Goal: Task Accomplishment & Management: Contribute content

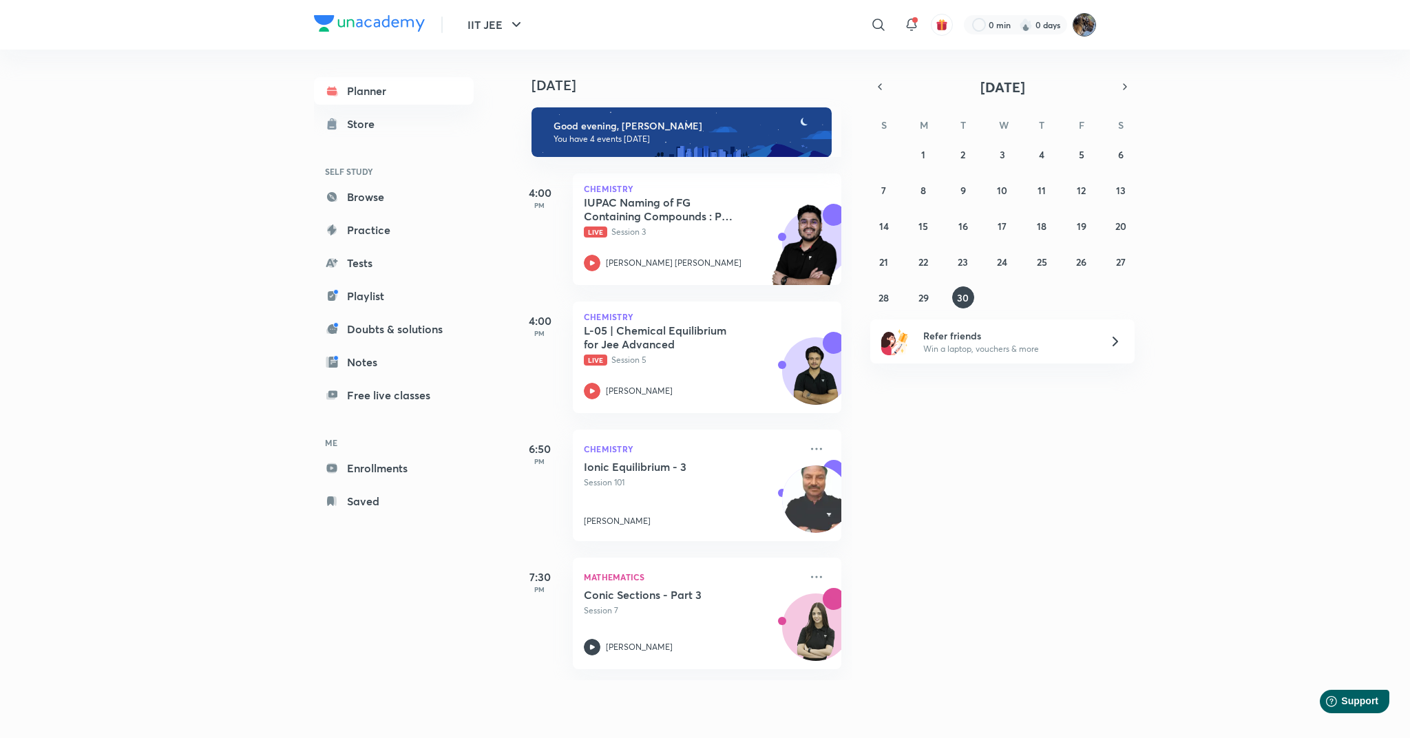
click at [1086, 28] on img at bounding box center [1084, 24] width 23 height 23
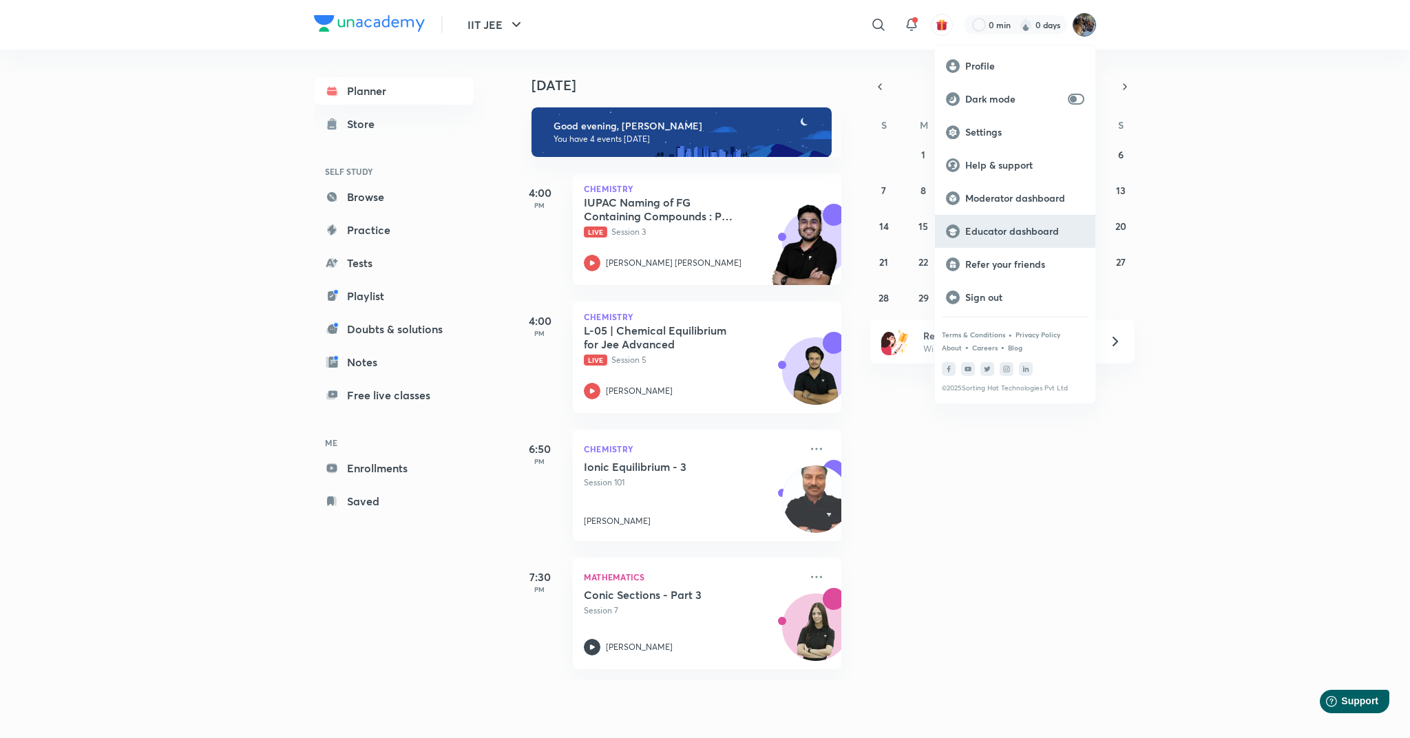
click at [999, 229] on p "Educator dashboard" at bounding box center [1024, 231] width 119 height 12
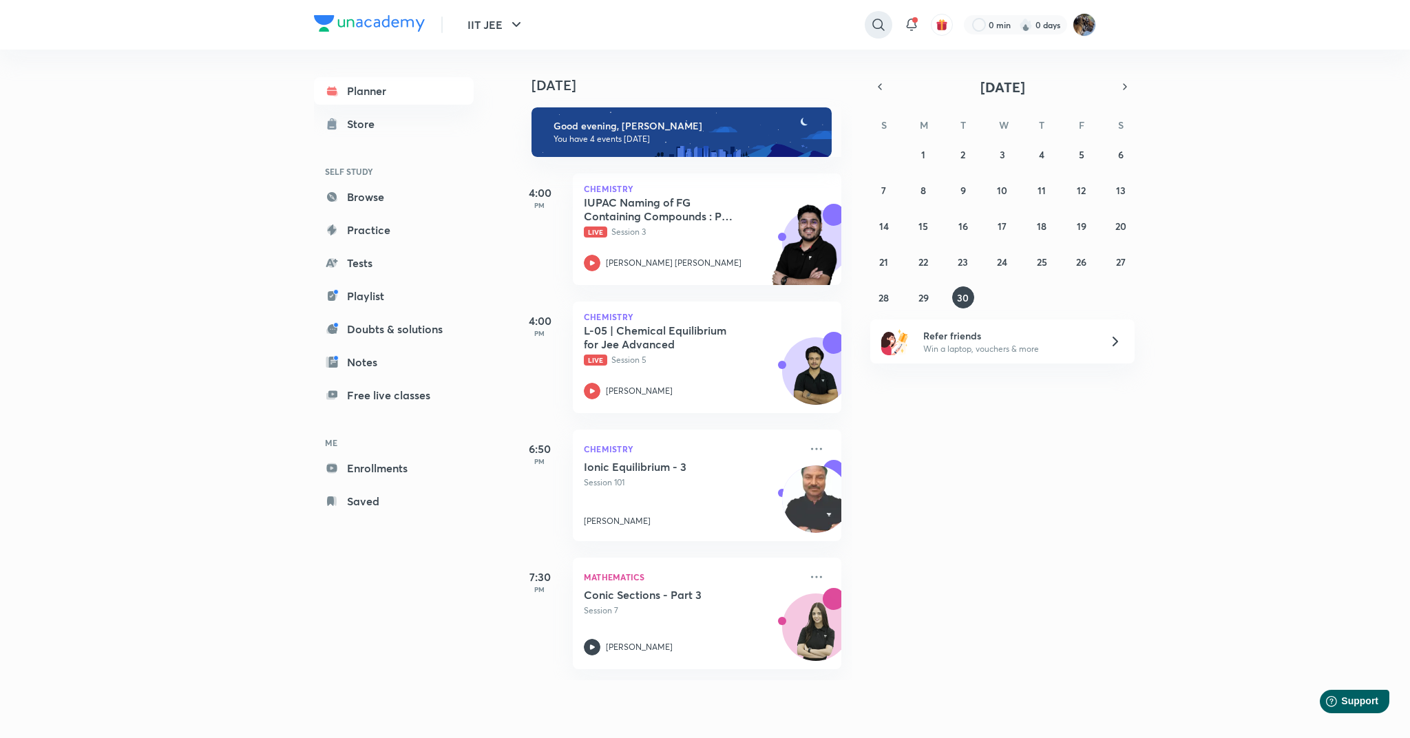
click at [883, 23] on icon at bounding box center [878, 25] width 17 height 17
type input "anil kha"
click at [700, 87] on p "Anil Khanna" at bounding box center [732, 84] width 101 height 14
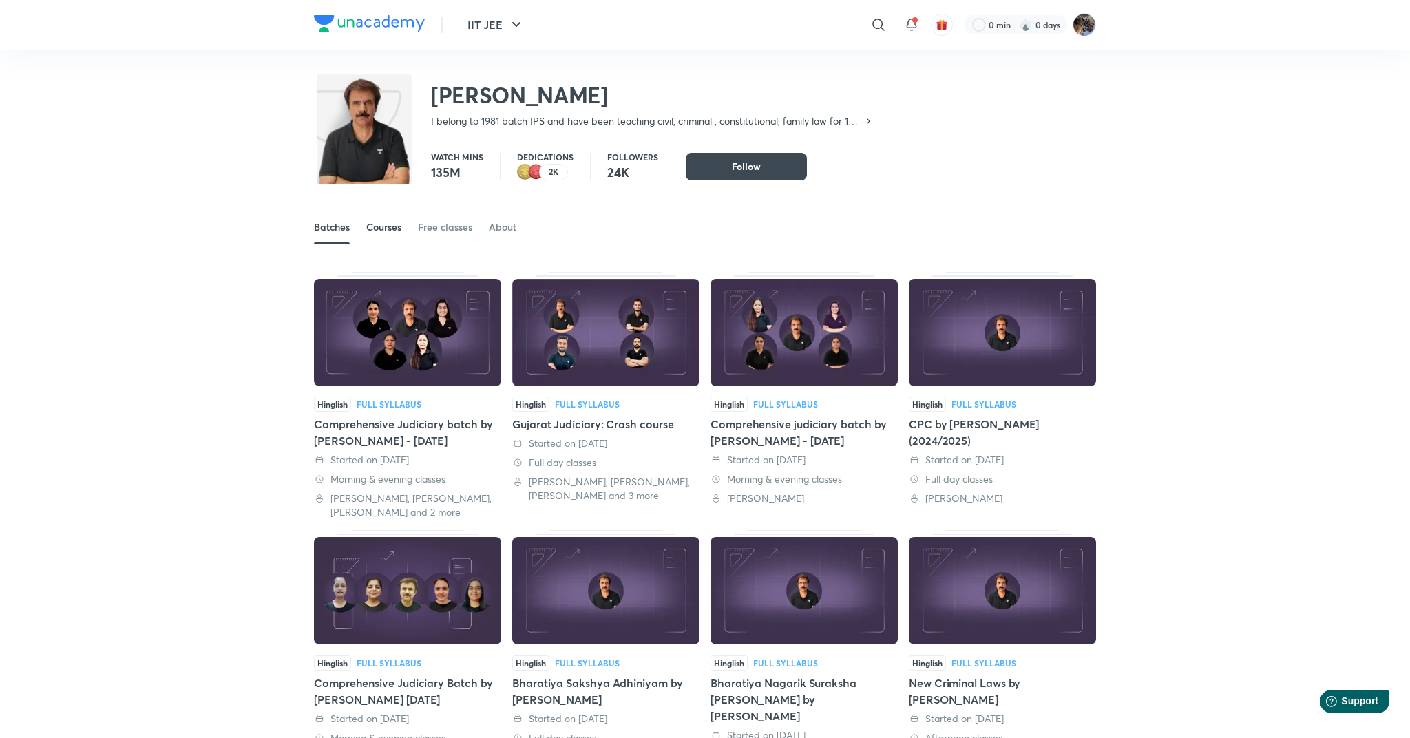
click at [389, 232] on div "Courses" at bounding box center [383, 227] width 35 height 14
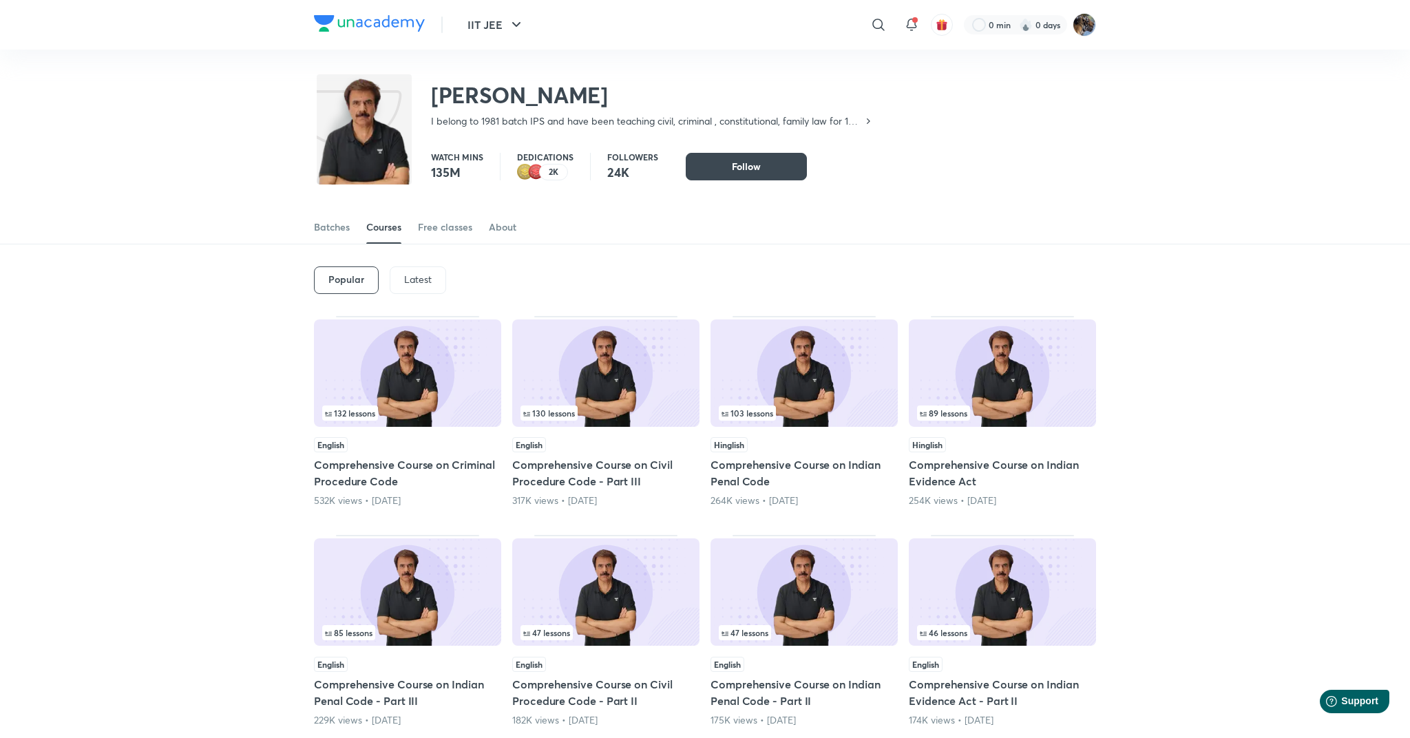
click at [401, 286] on div "Latest" at bounding box center [418, 280] width 56 height 28
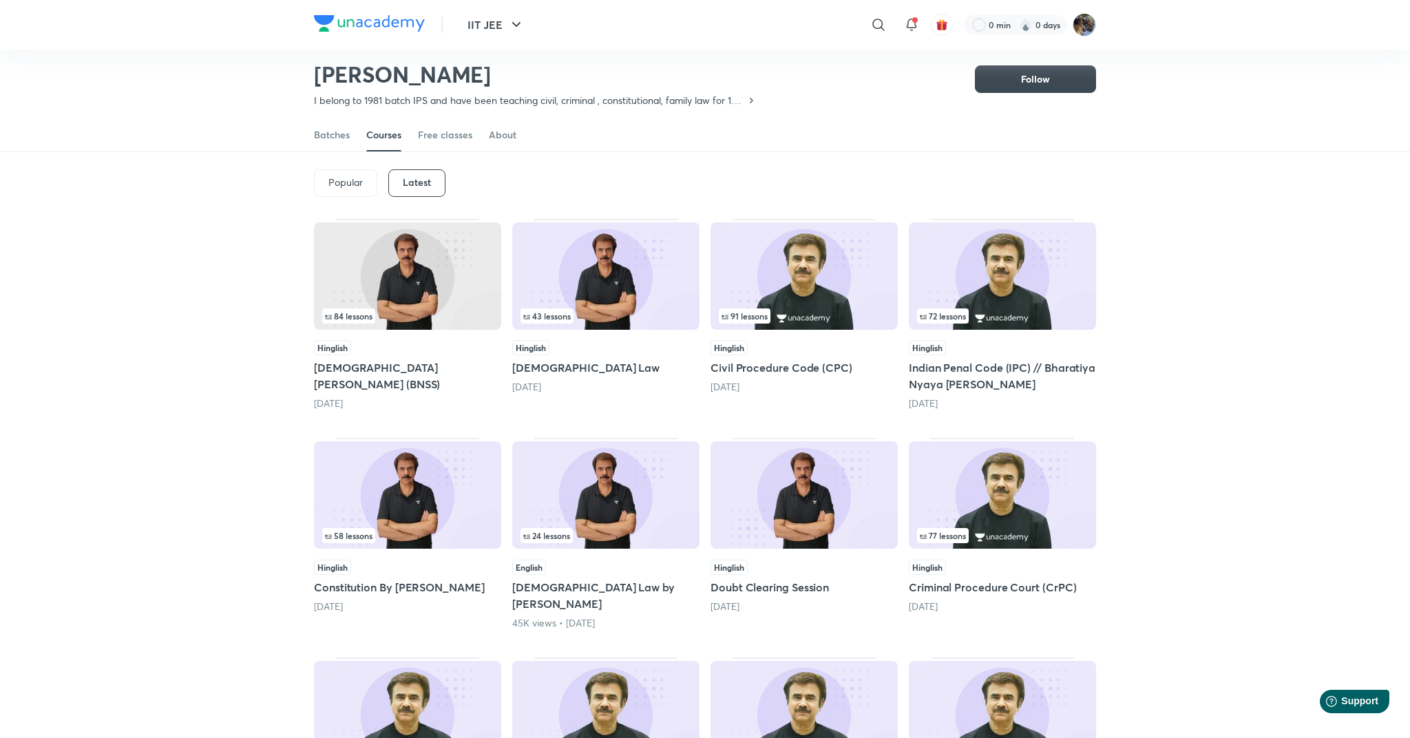
scroll to position [90, 0]
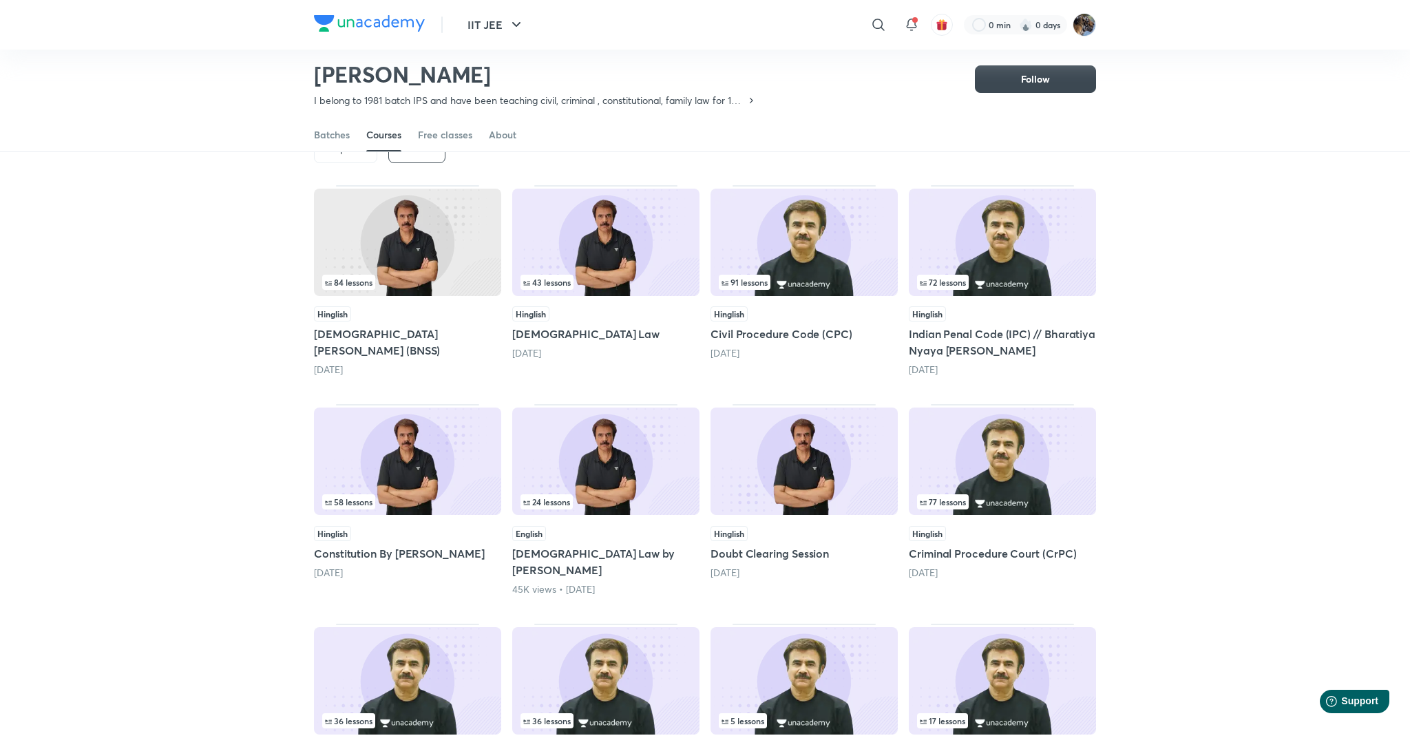
click at [423, 470] on img at bounding box center [407, 461] width 187 height 107
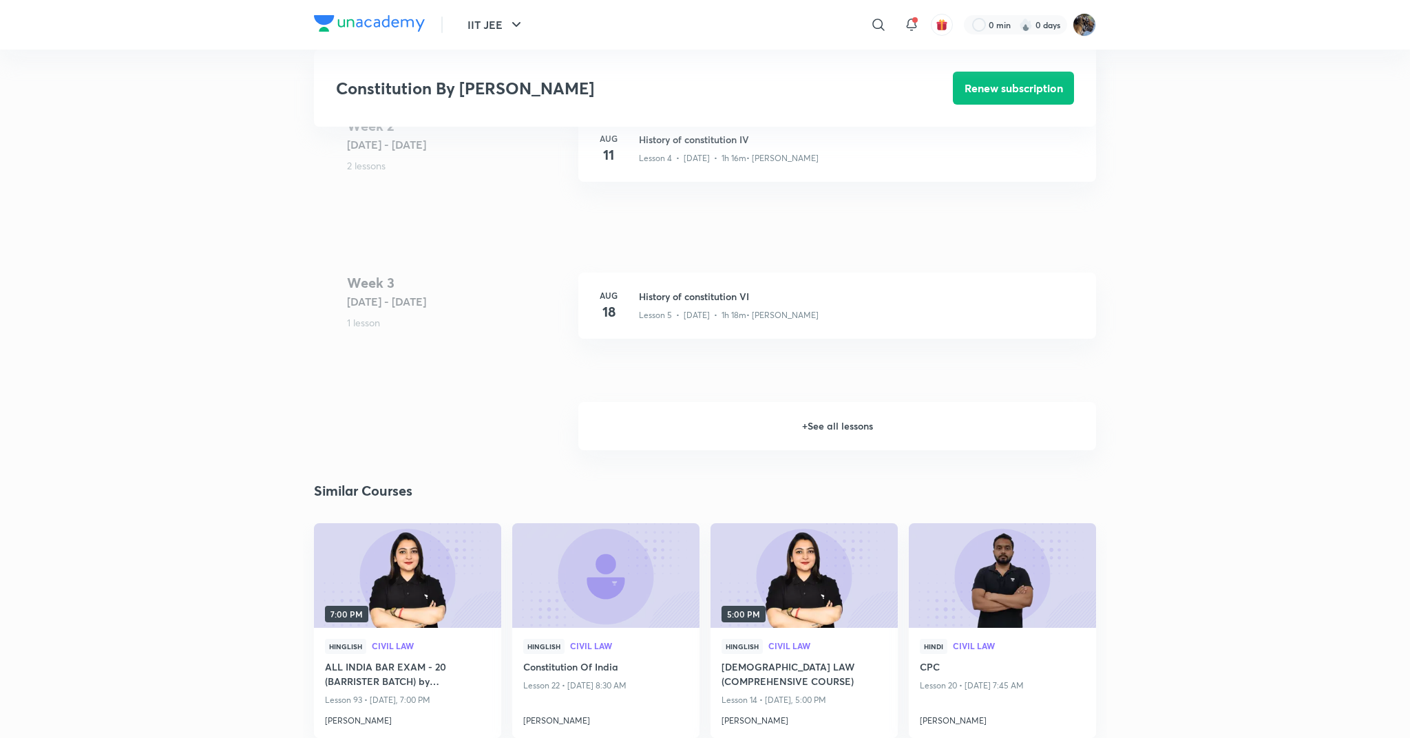
scroll to position [888, 0]
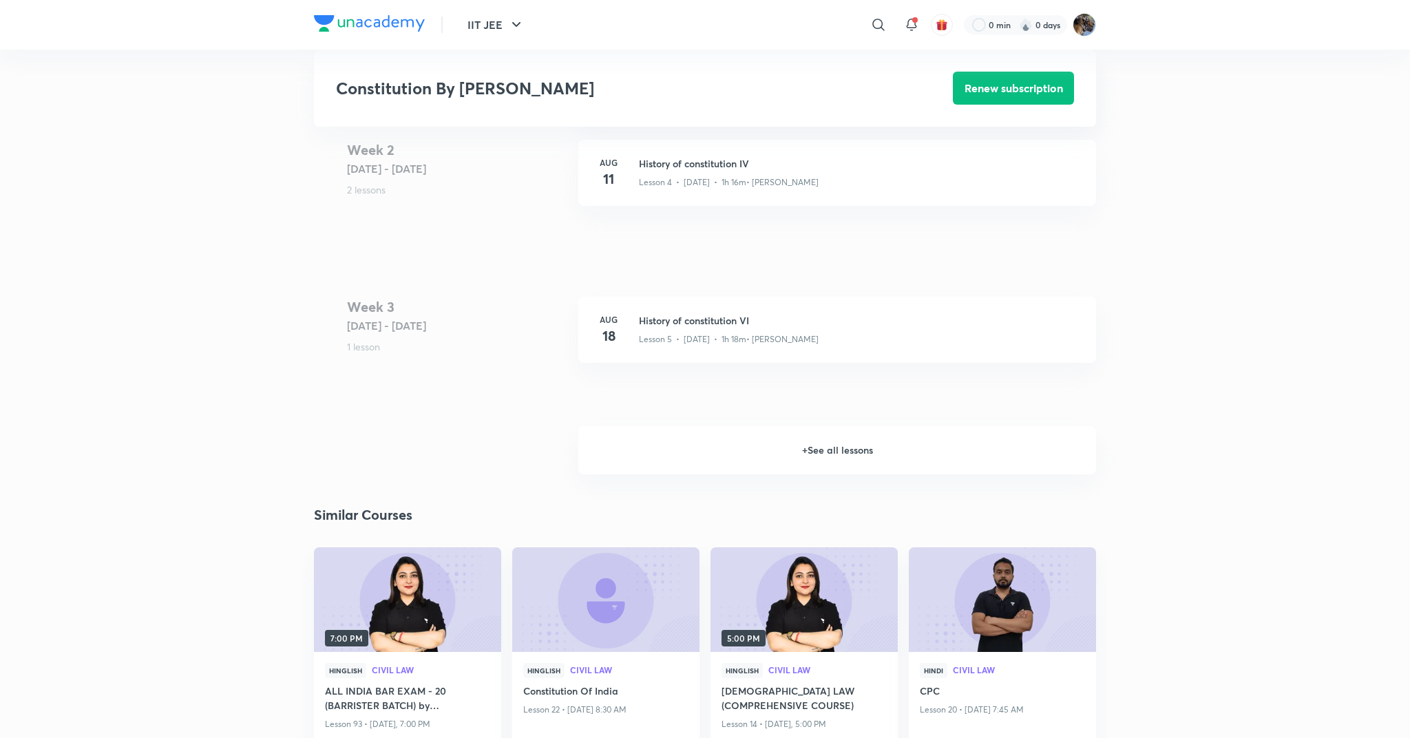
click at [820, 436] on h6 "+ See all lessons" at bounding box center [837, 450] width 518 height 48
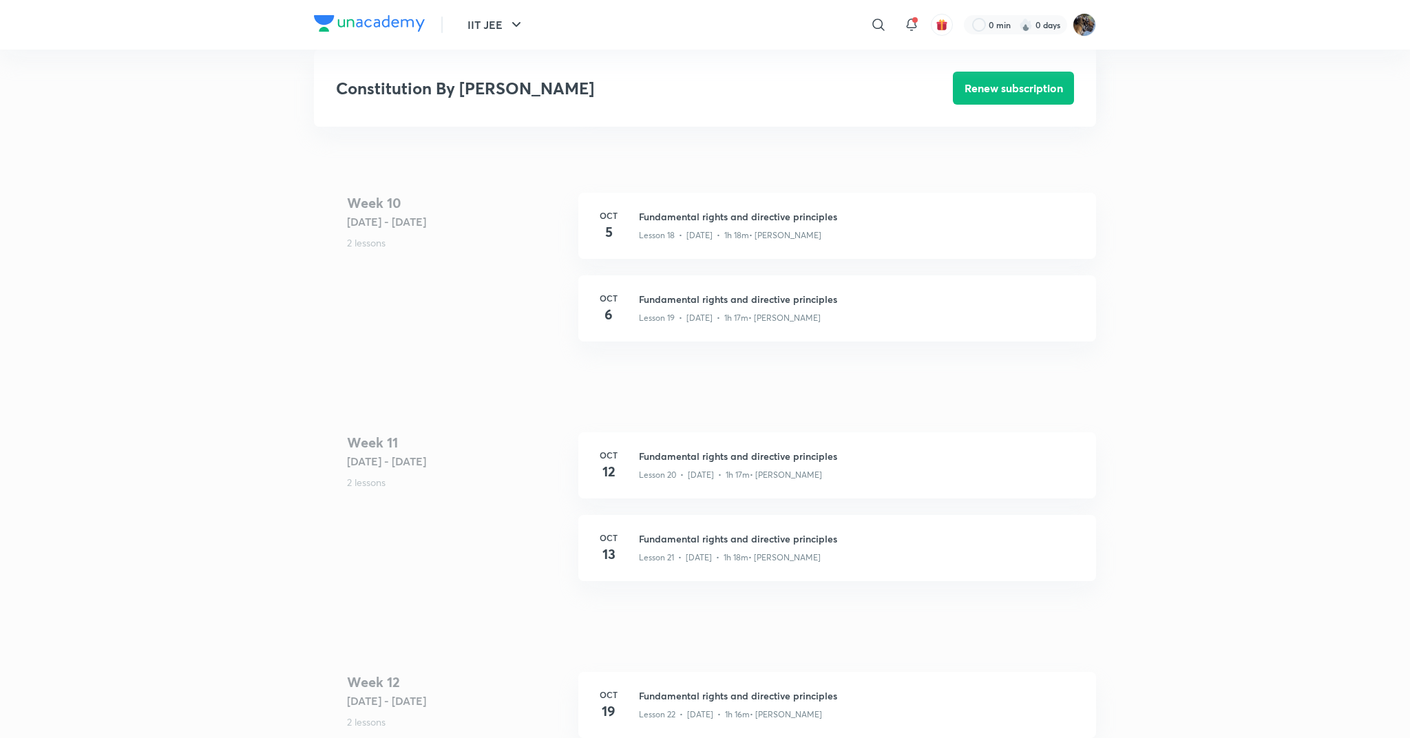
scroll to position [2586, 0]
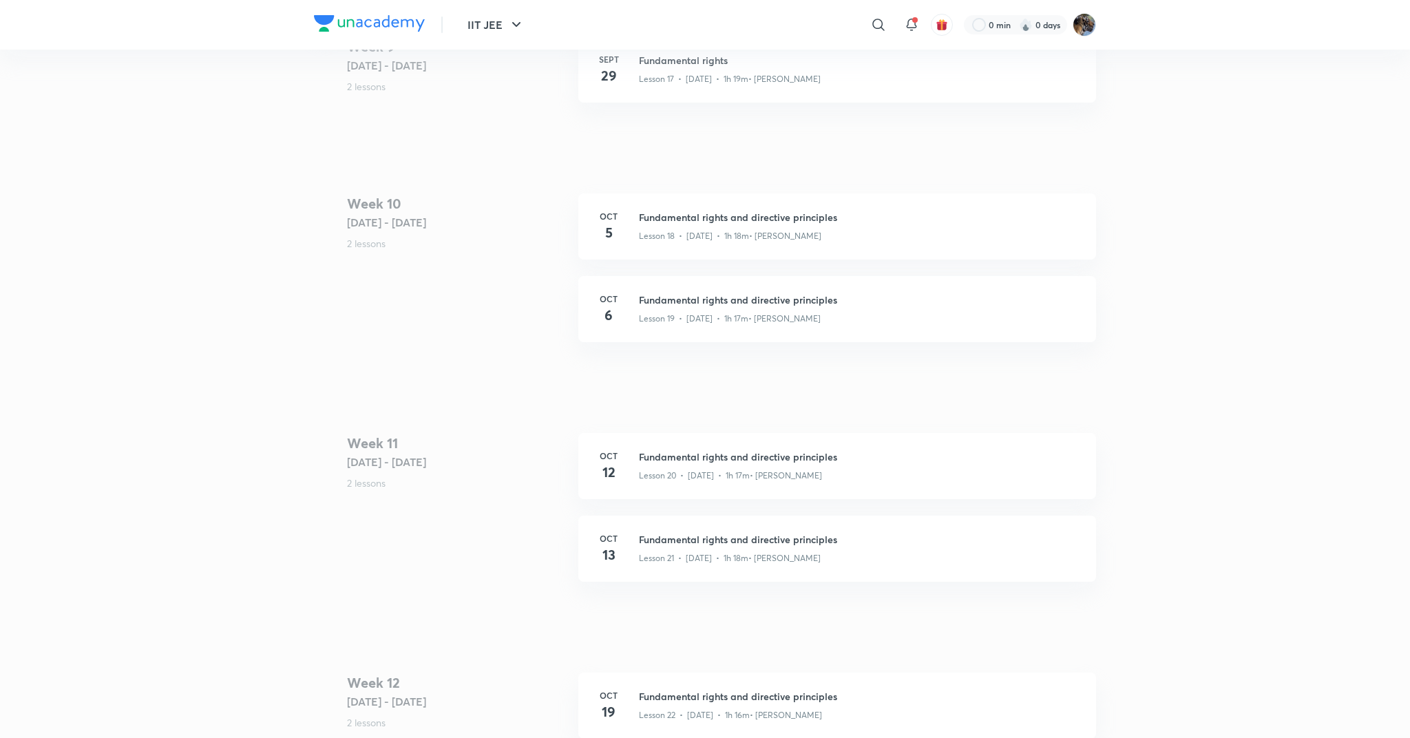
scroll to position [90, 0]
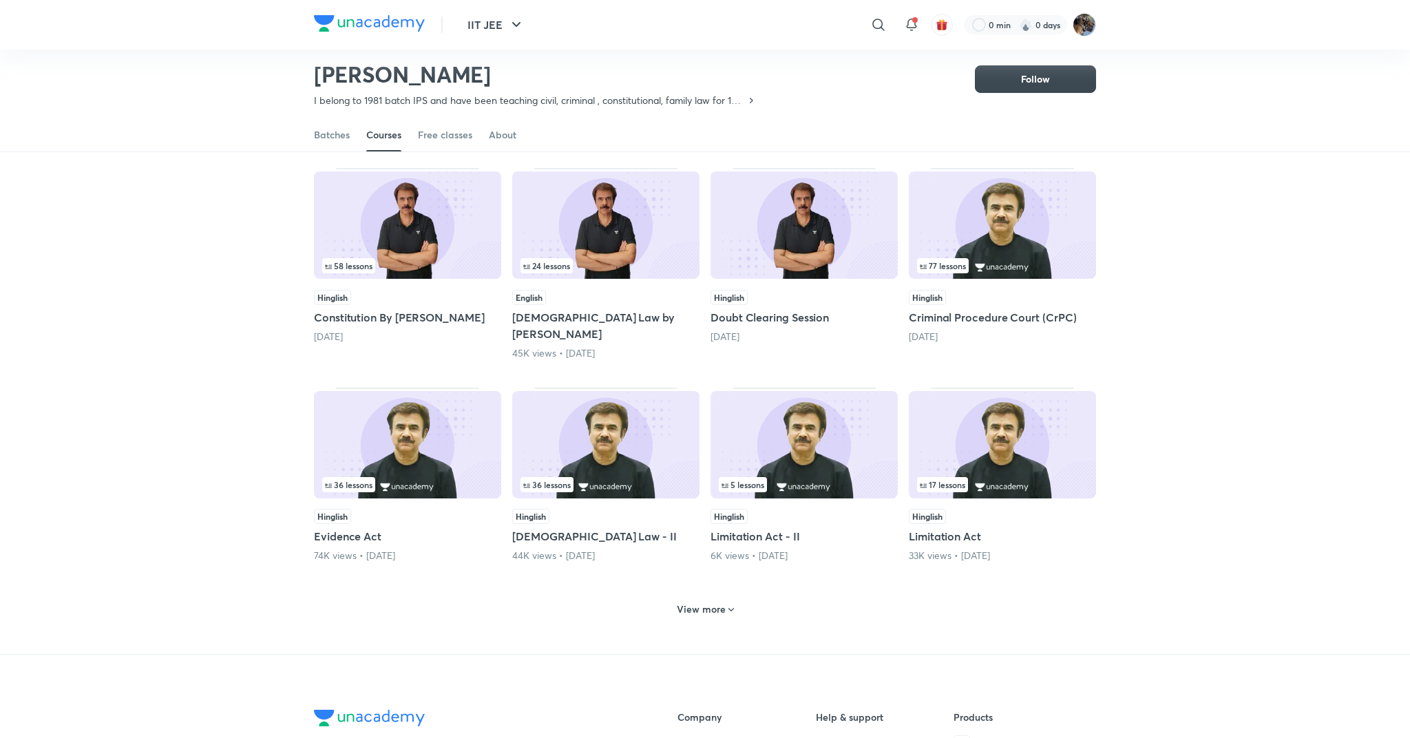
scroll to position [406, 0]
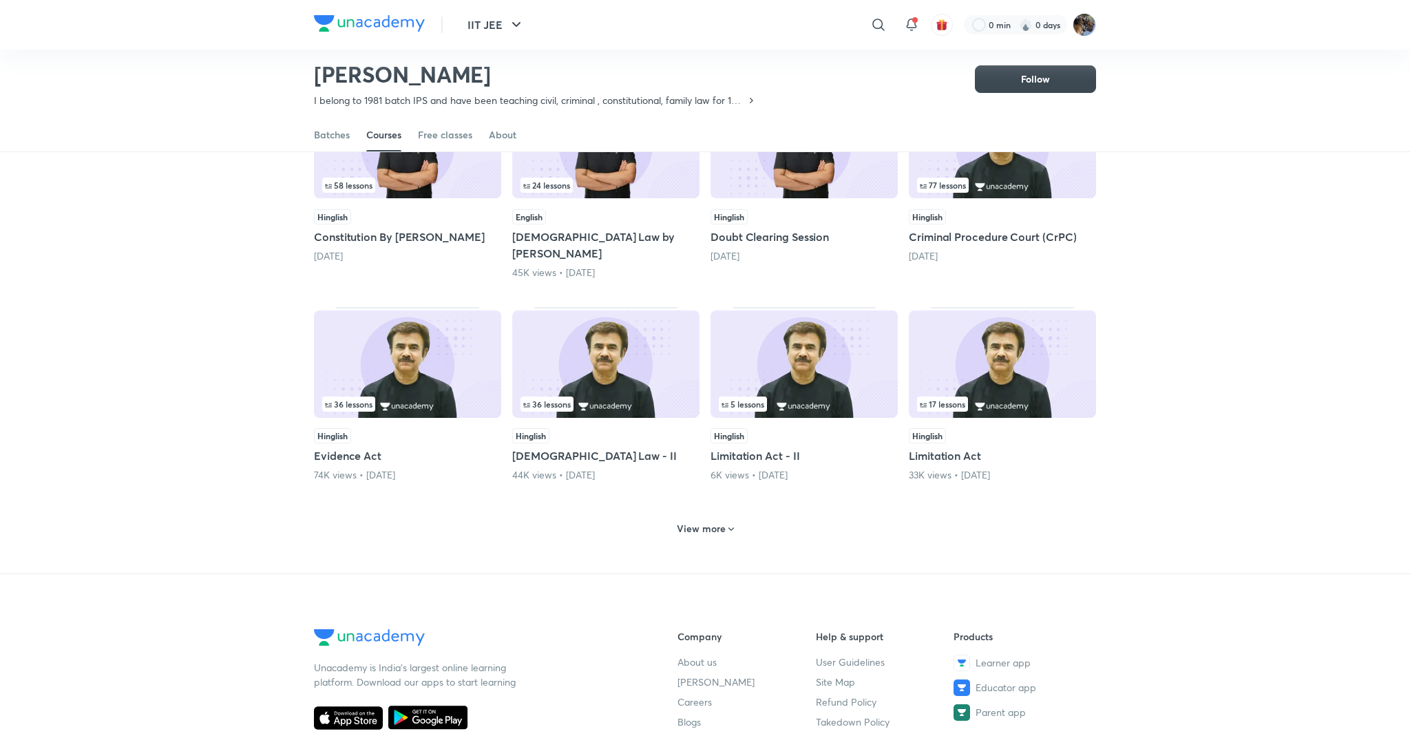
click at [691, 522] on h6 "View more" at bounding box center [701, 529] width 49 height 14
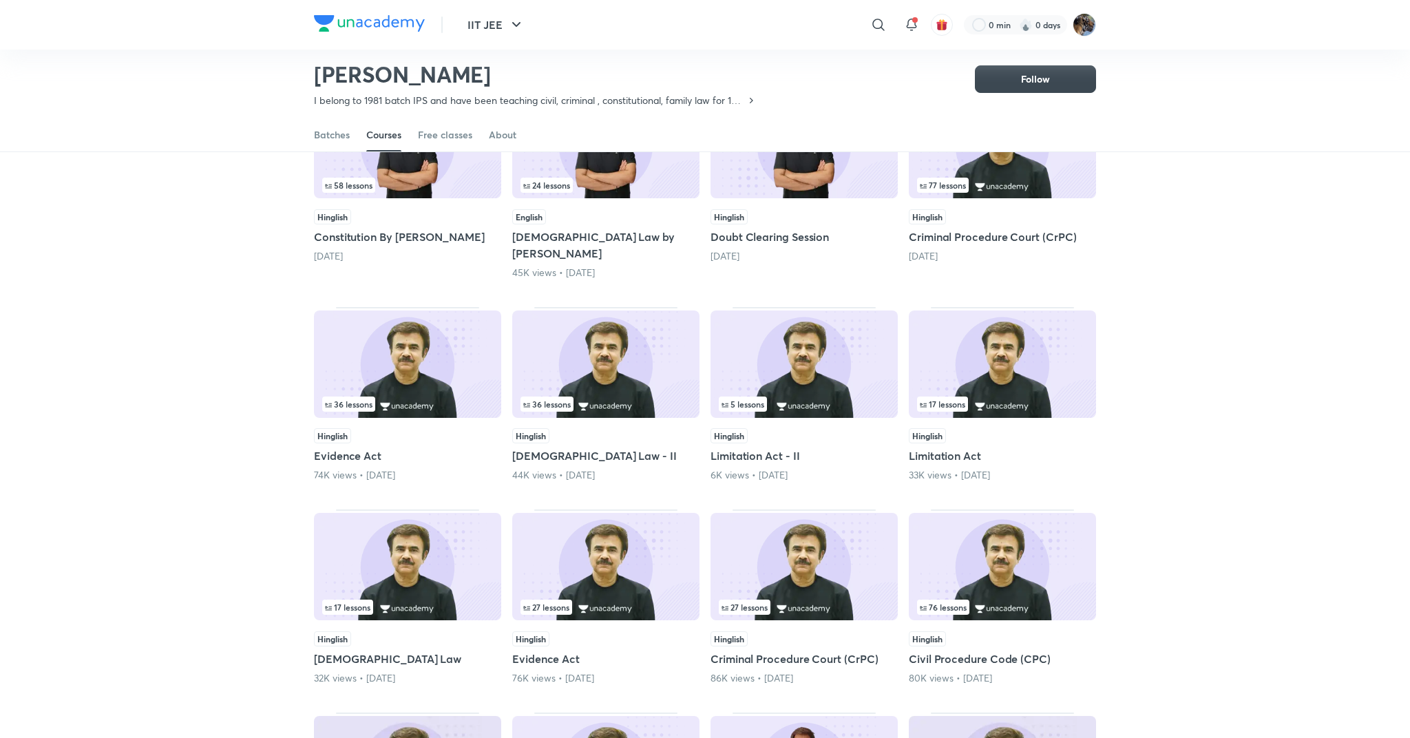
click at [1332, 466] on div "Popular Latest 84 lessons Hinglish Bharatiya Nagarik Suraksha Sanhita (BNSS) 3 …" at bounding box center [705, 490] width 1410 height 1386
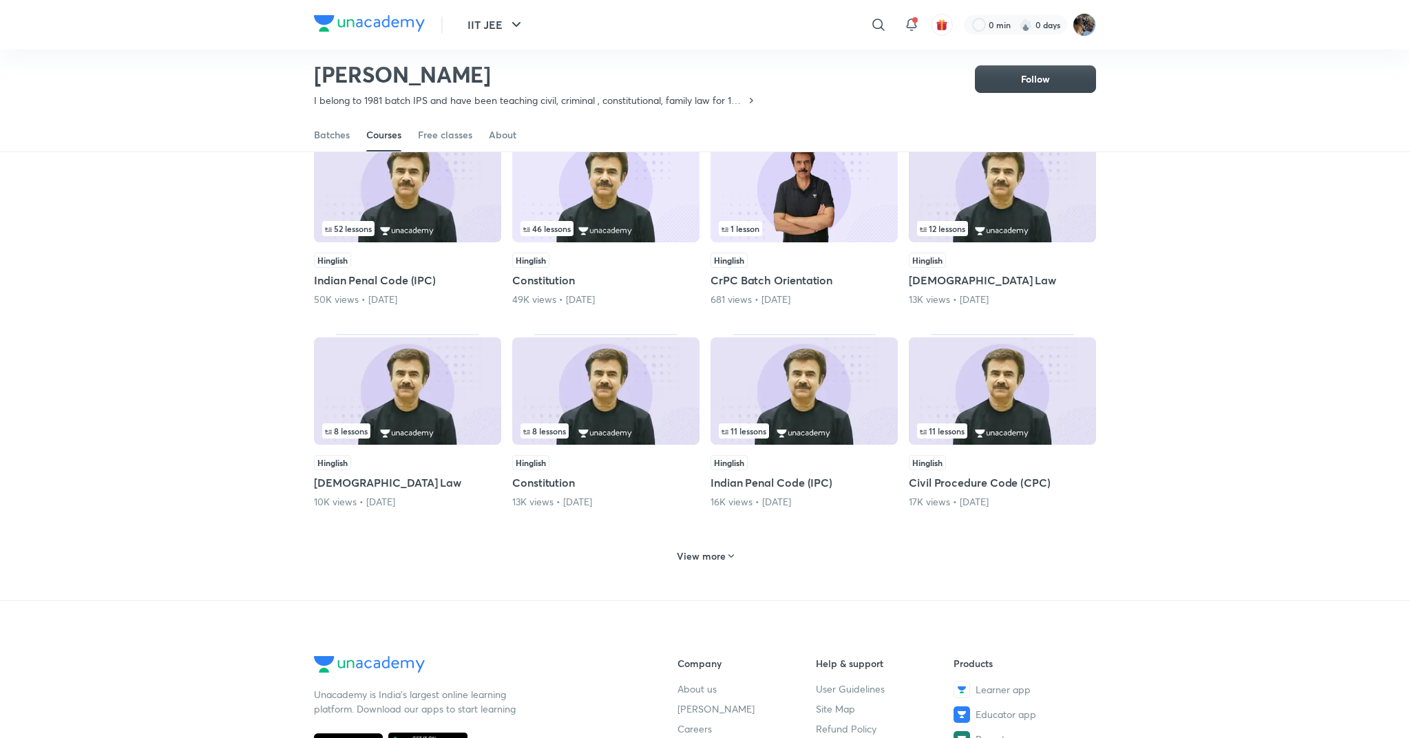
scroll to position [1293, 0]
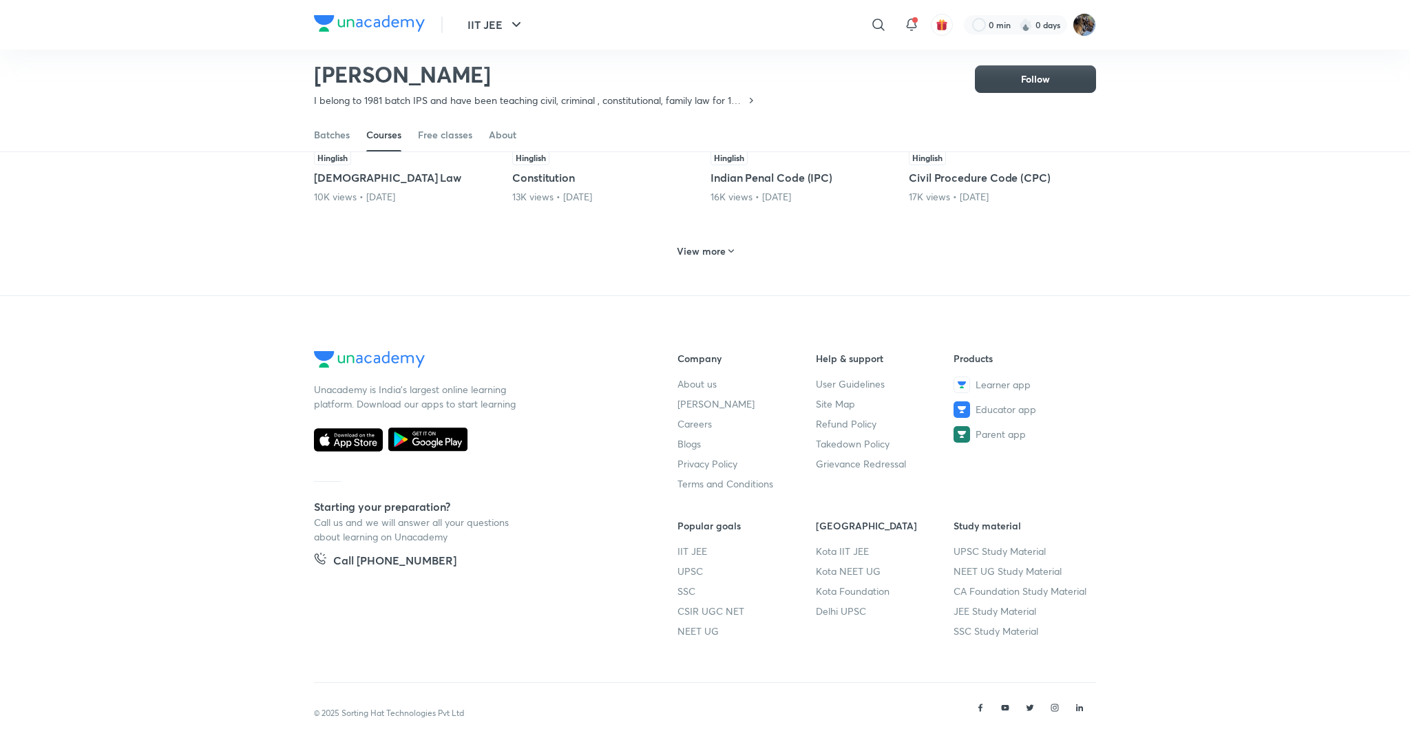
click at [726, 246] on icon at bounding box center [731, 251] width 11 height 11
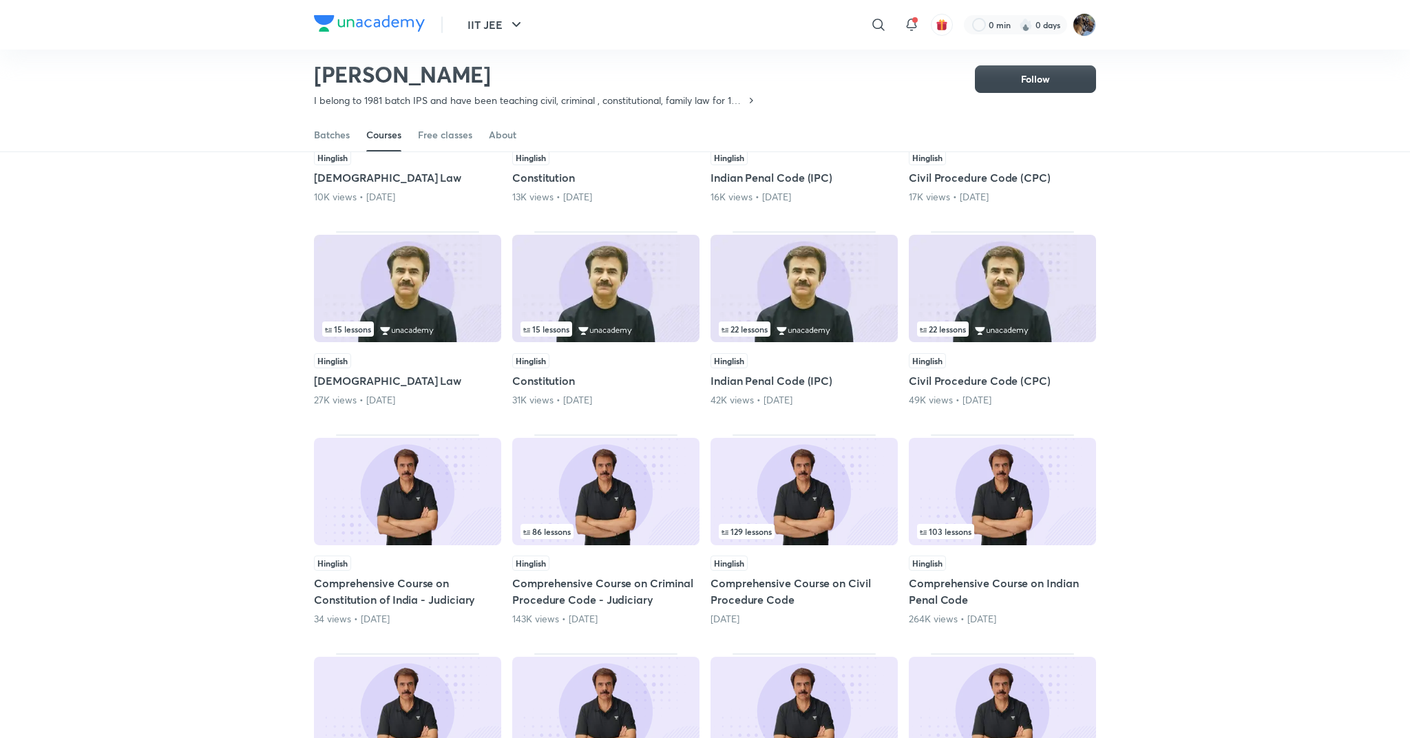
scroll to position [0, 0]
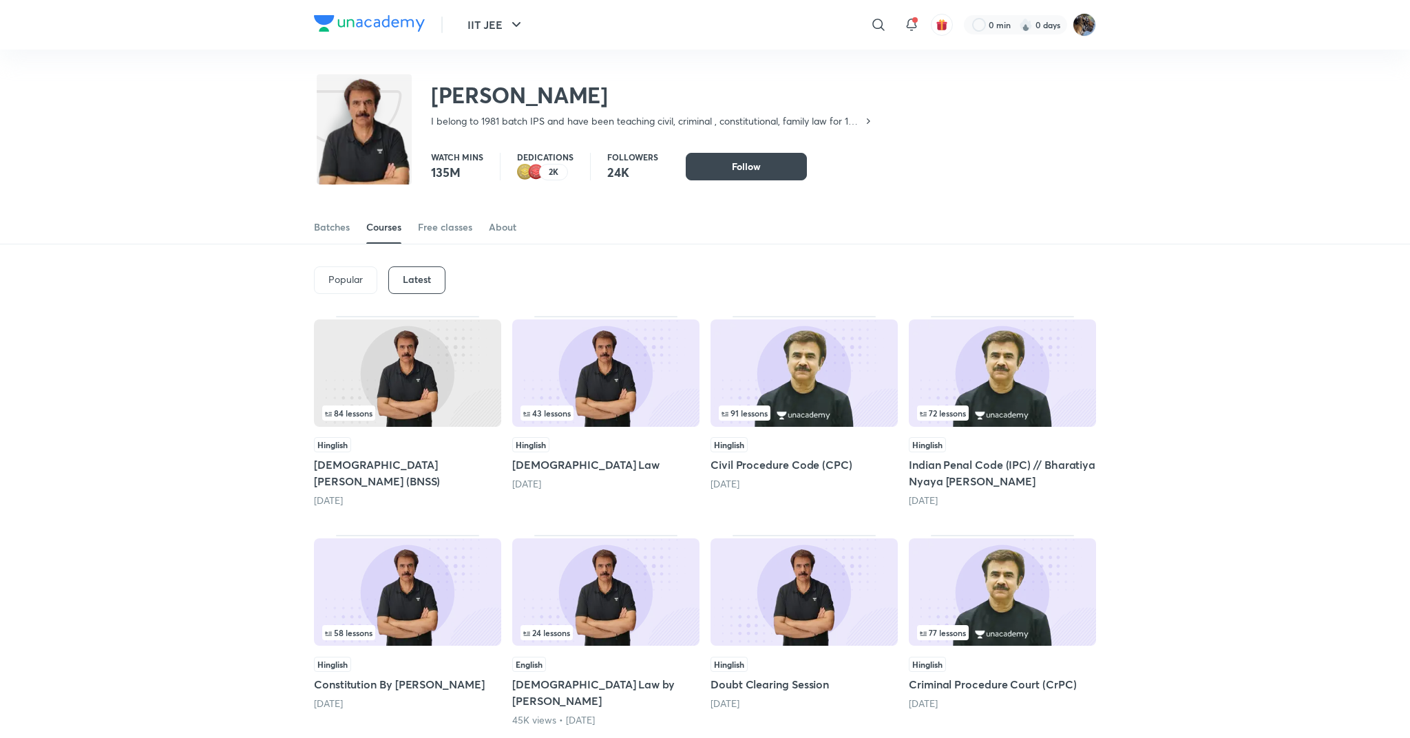
click at [427, 373] on img at bounding box center [407, 373] width 187 height 107
click at [406, 590] on img at bounding box center [407, 592] width 187 height 107
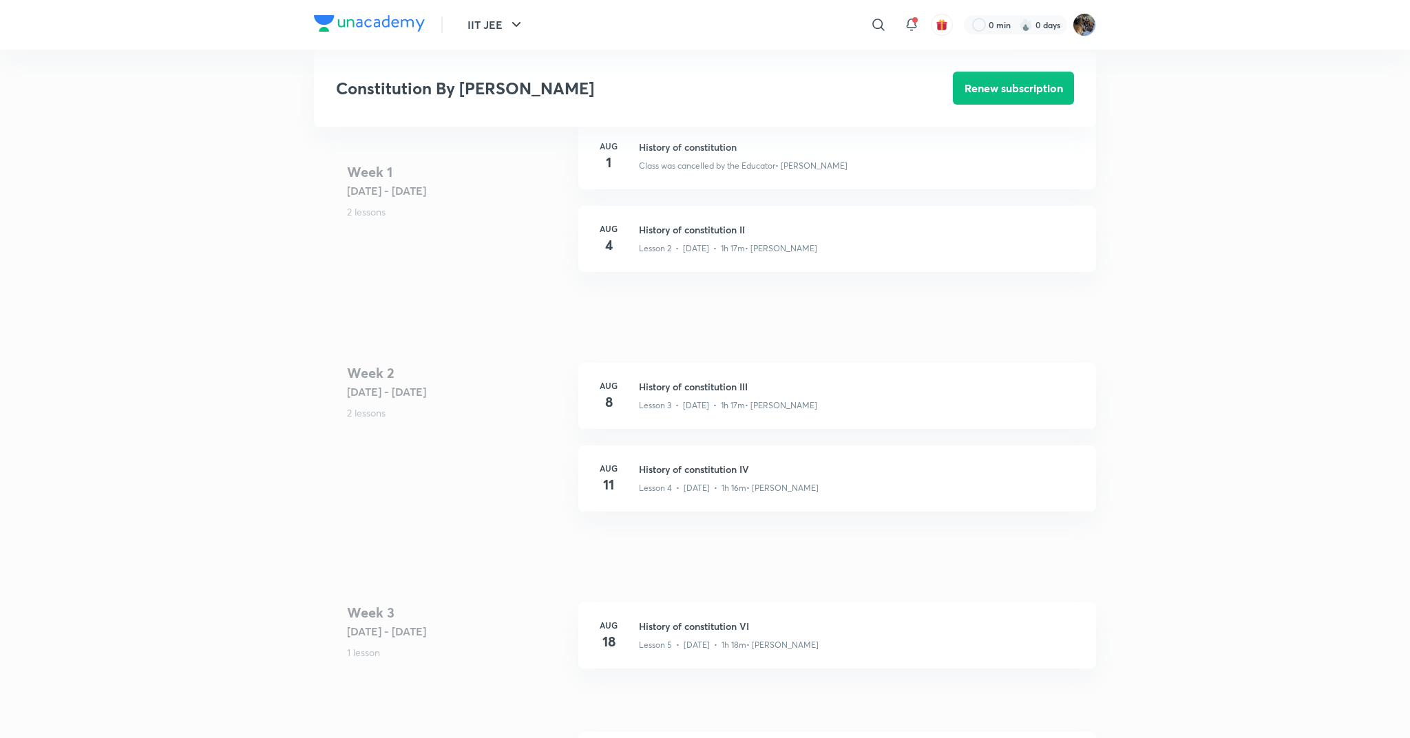
scroll to position [585, 0]
click at [711, 397] on p "Lesson 3 • Aug 8 • 1h 17m • Anil Khanna" at bounding box center [728, 403] width 178 height 12
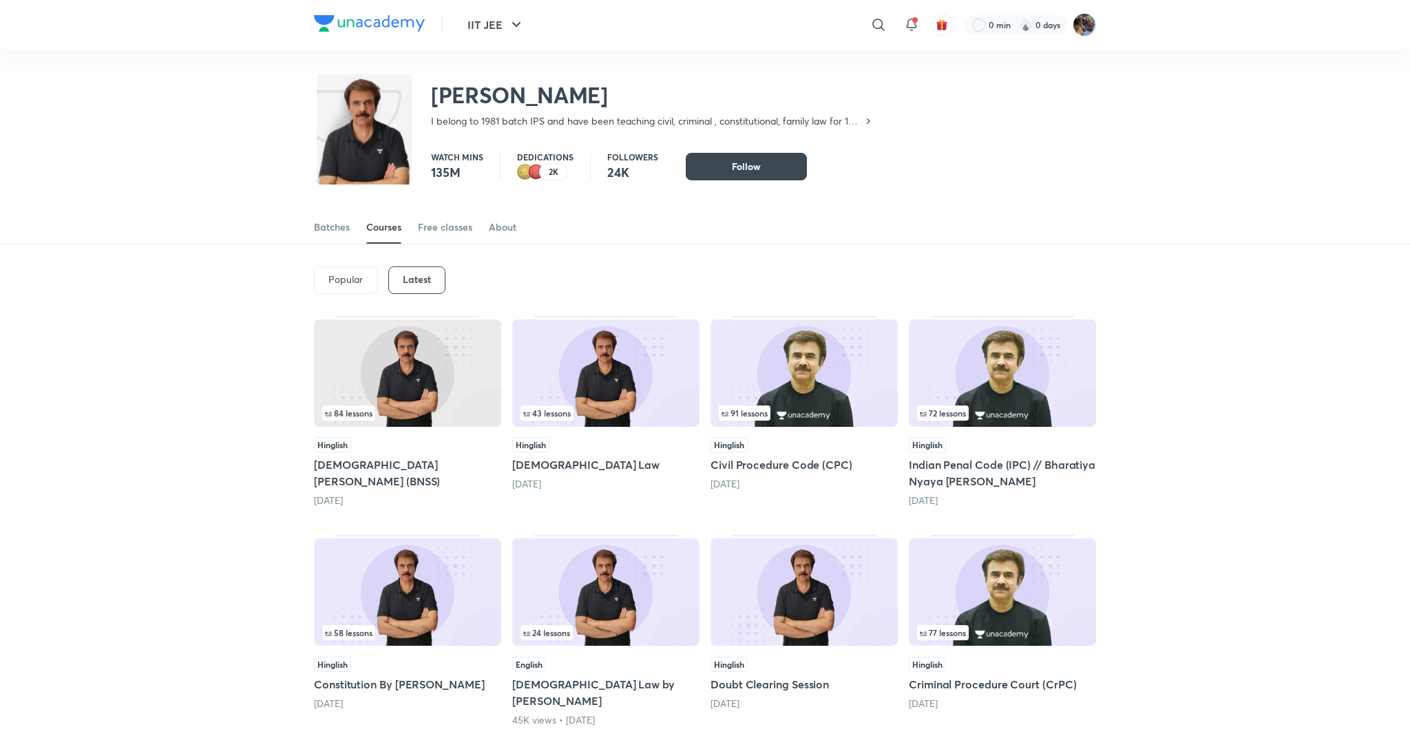
click at [1117, 214] on div "Batches Courses Free classes About" at bounding box center [705, 212] width 1410 height 64
click at [332, 291] on div "Popular" at bounding box center [345, 280] width 63 height 28
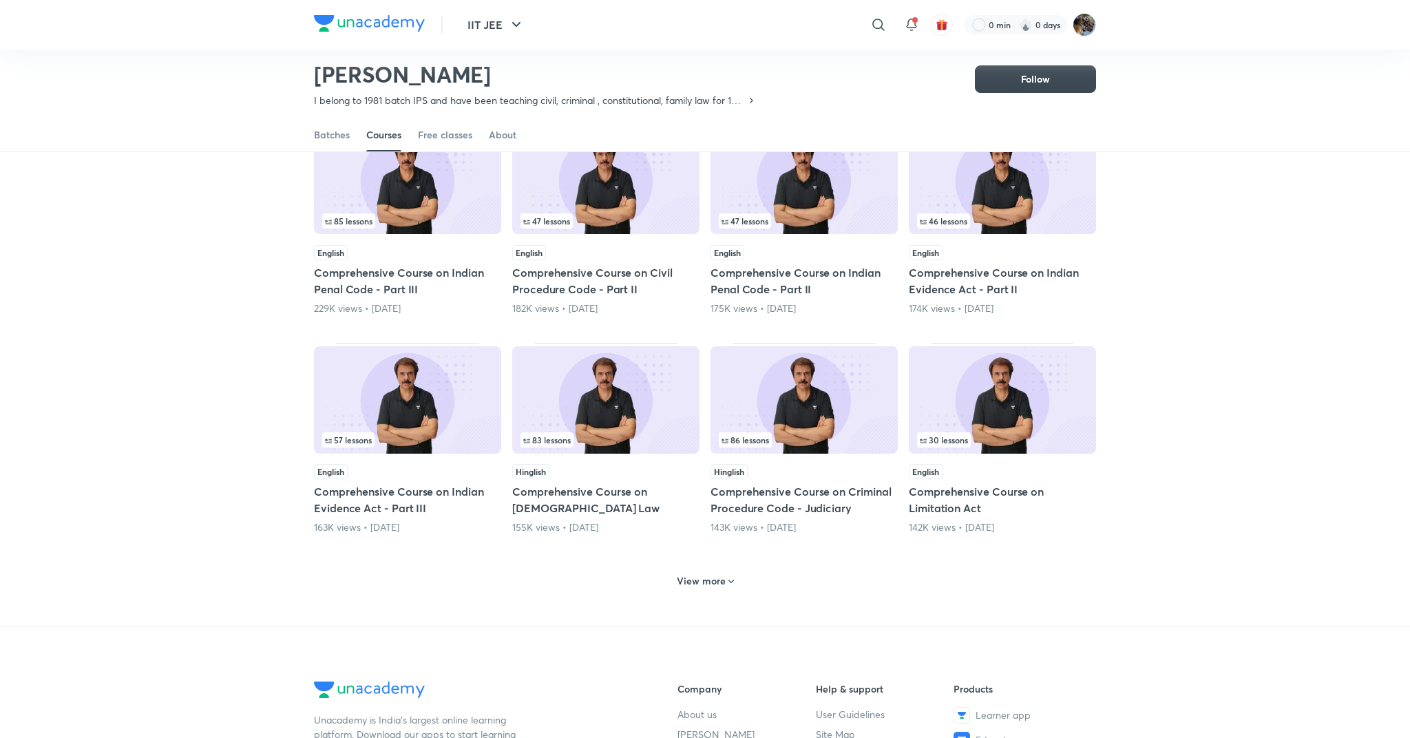
scroll to position [445, 0]
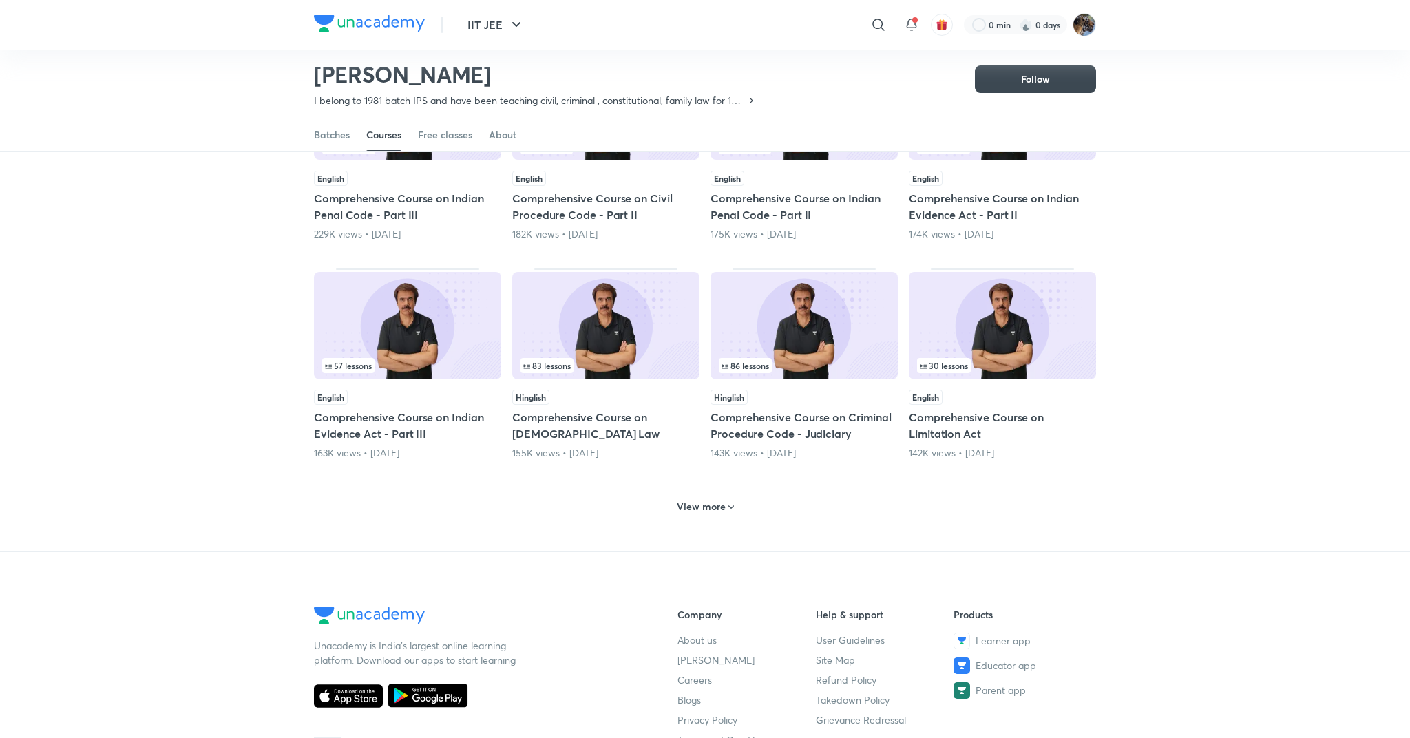
click at [716, 510] on h6 "View more" at bounding box center [701, 507] width 49 height 14
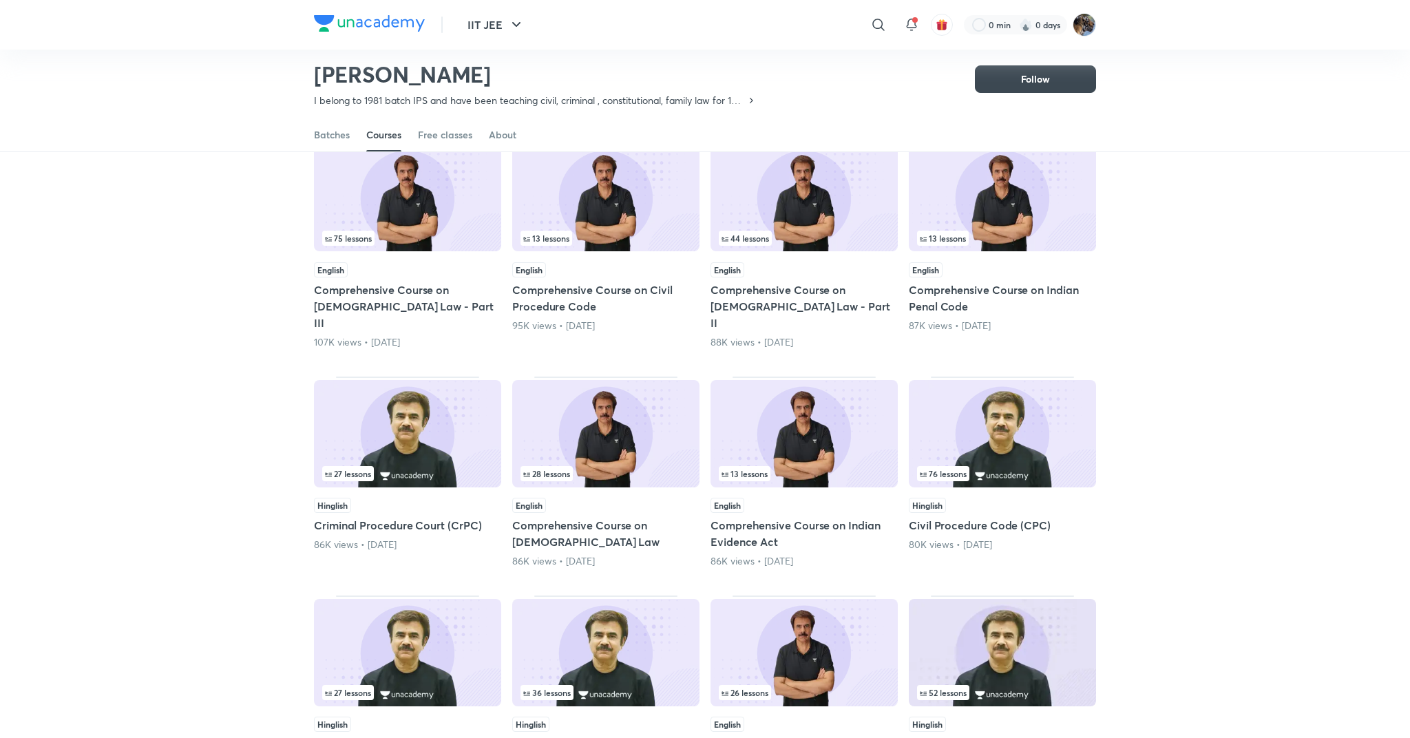
scroll to position [1144, 0]
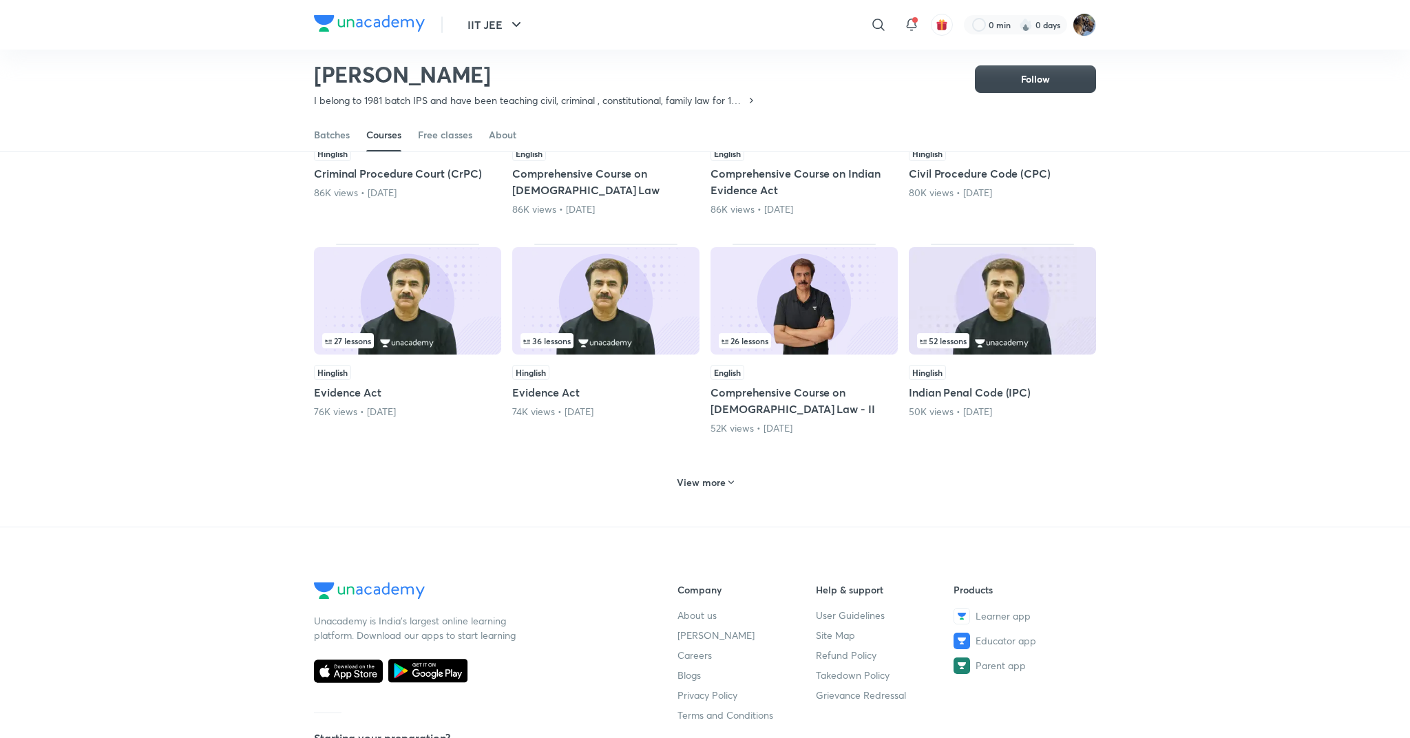
click at [704, 476] on h6 "View more" at bounding box center [701, 483] width 49 height 14
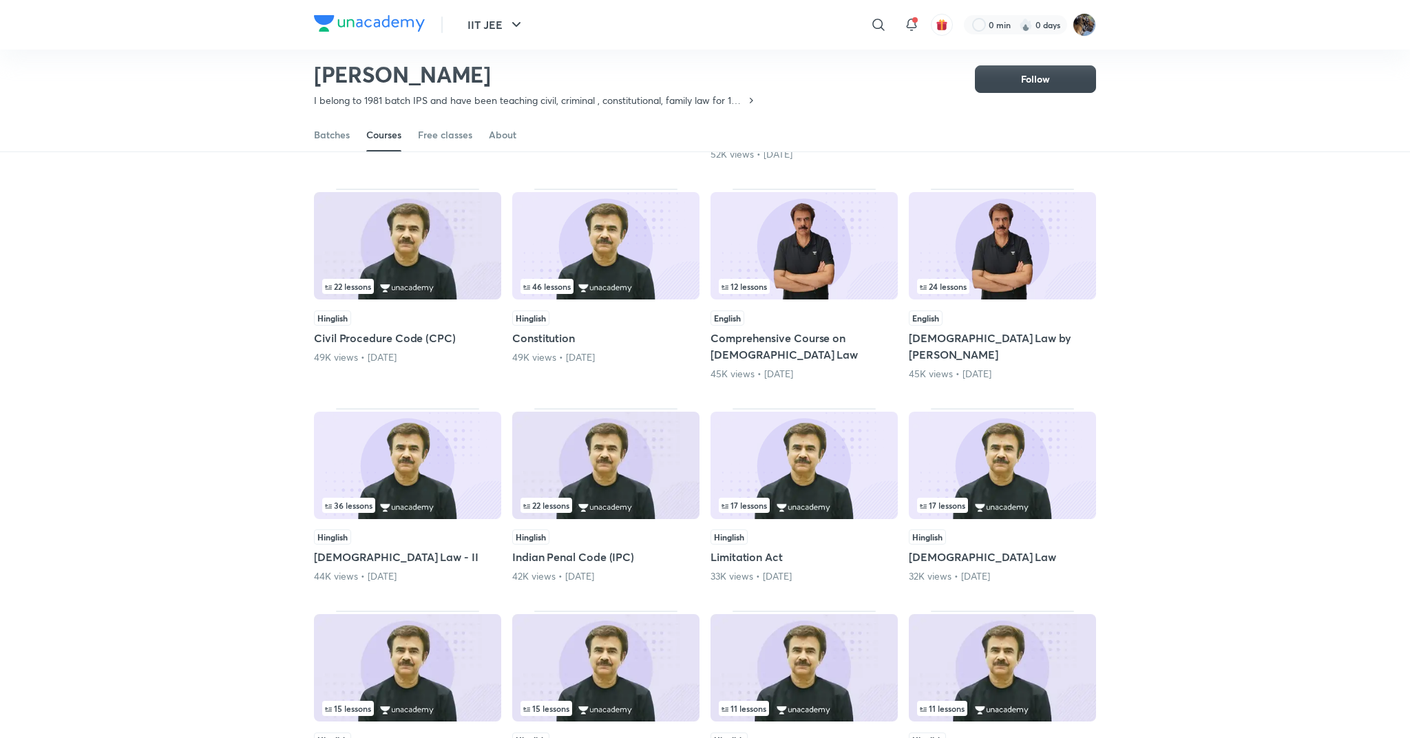
scroll to position [1718, 0]
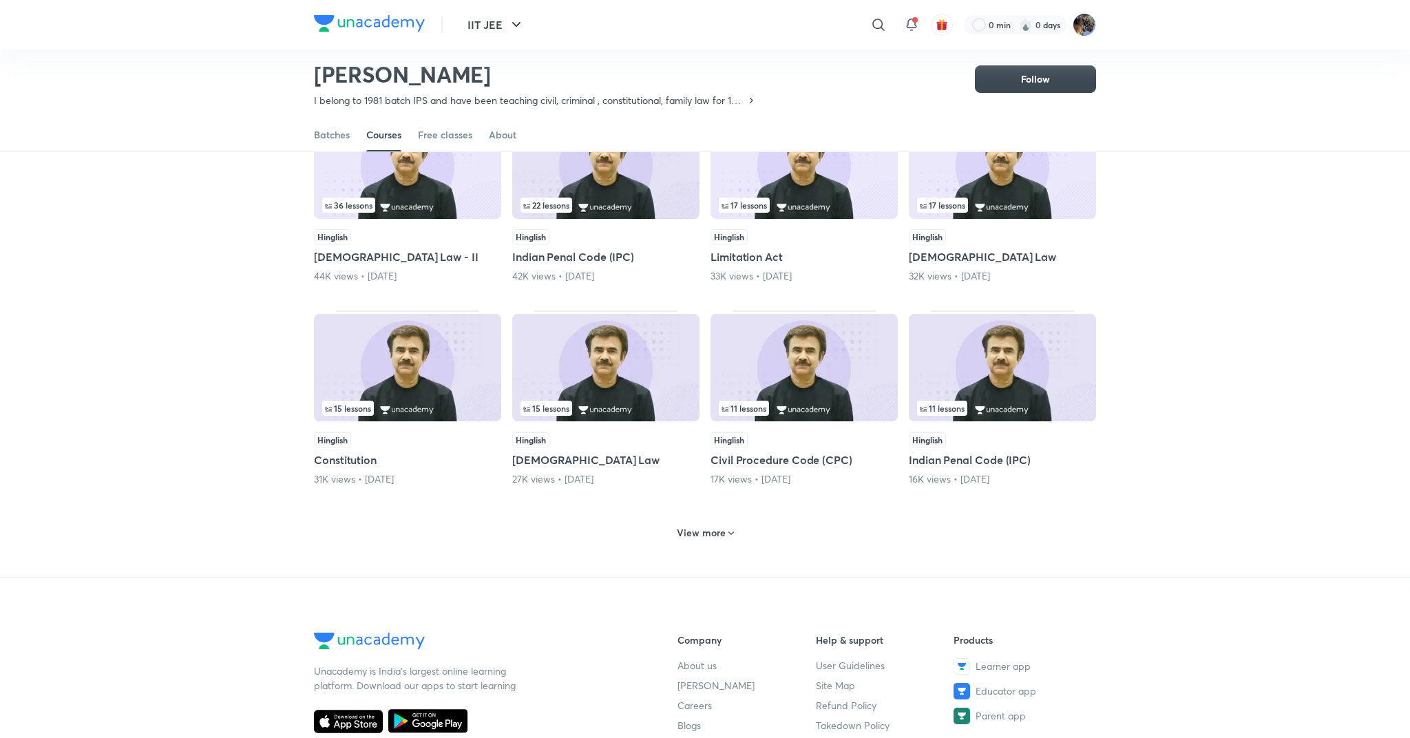
click at [715, 526] on h6 "View more" at bounding box center [701, 533] width 49 height 14
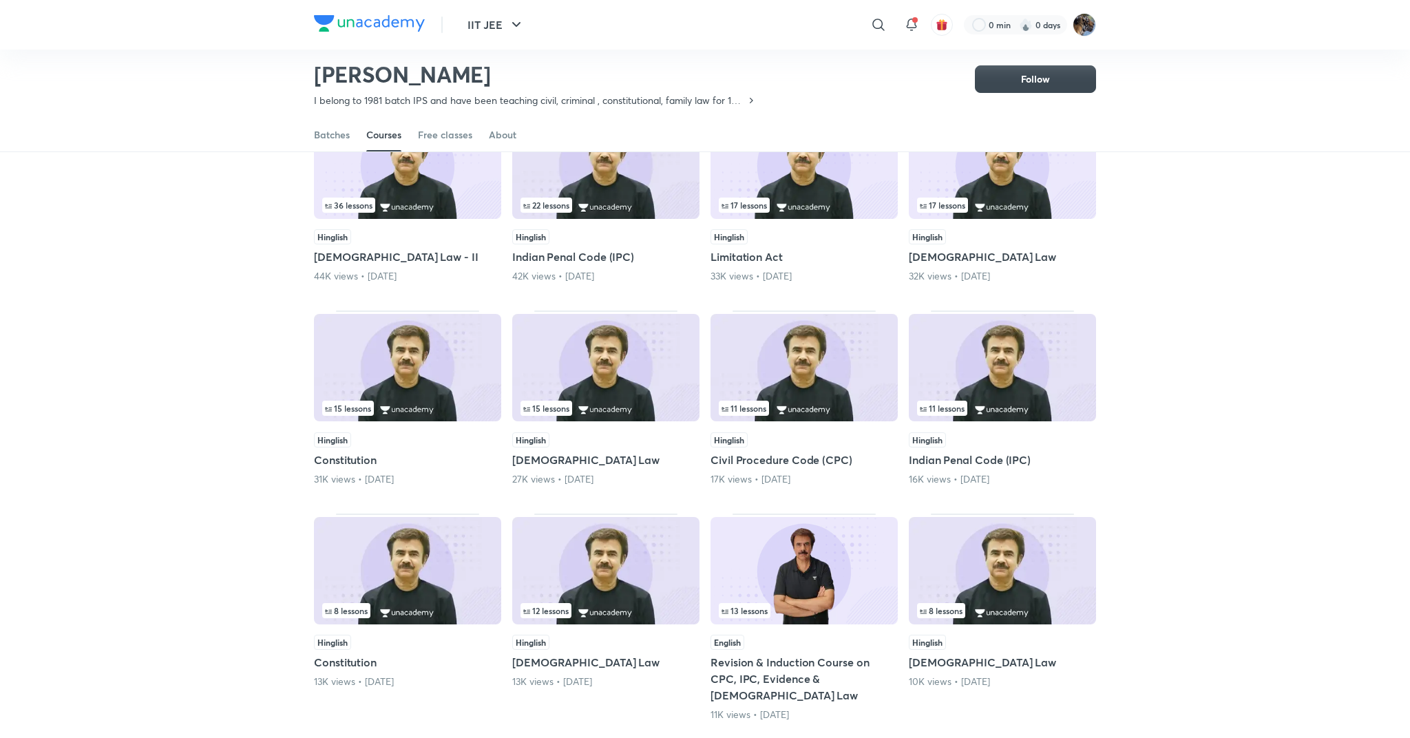
scroll to position [0, 0]
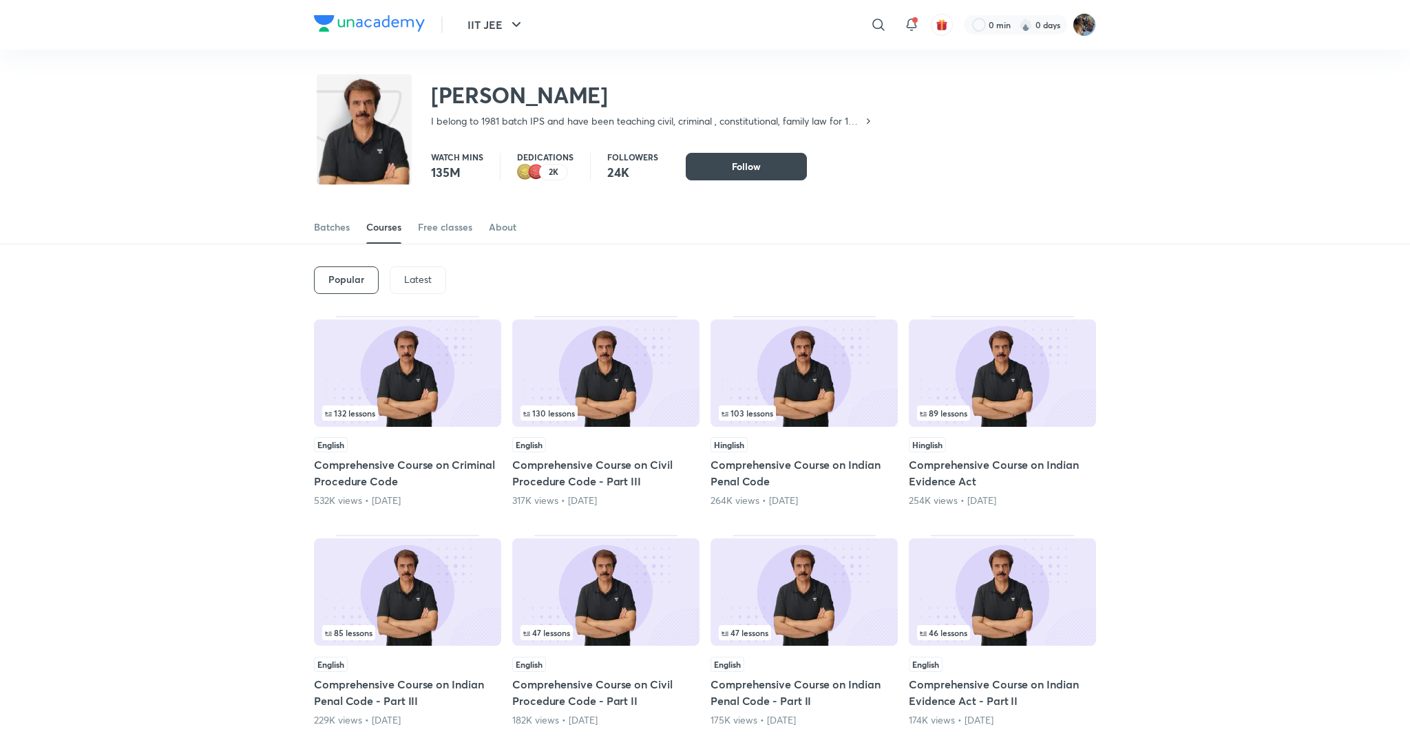
click at [419, 286] on div "Latest" at bounding box center [418, 280] width 56 height 28
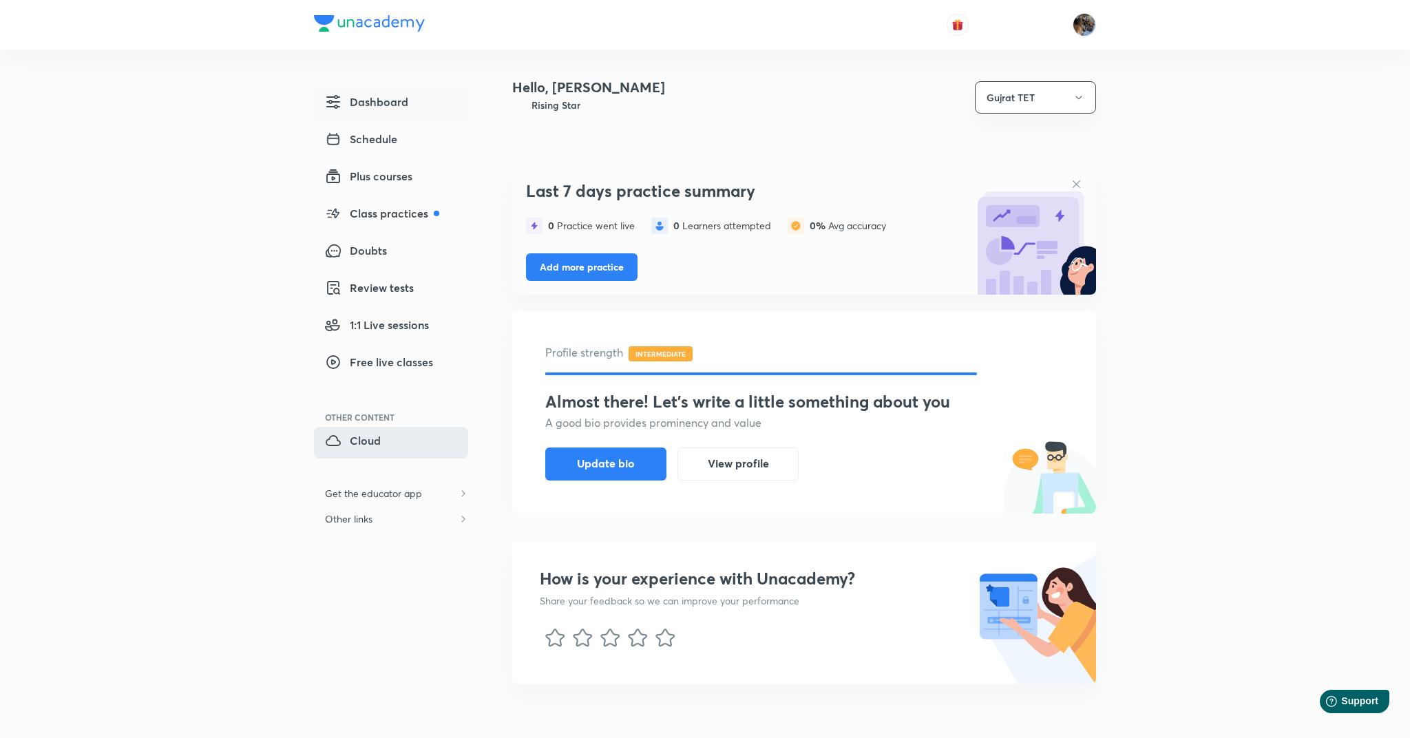
click at [351, 448] on span "Cloud" at bounding box center [353, 440] width 56 height 17
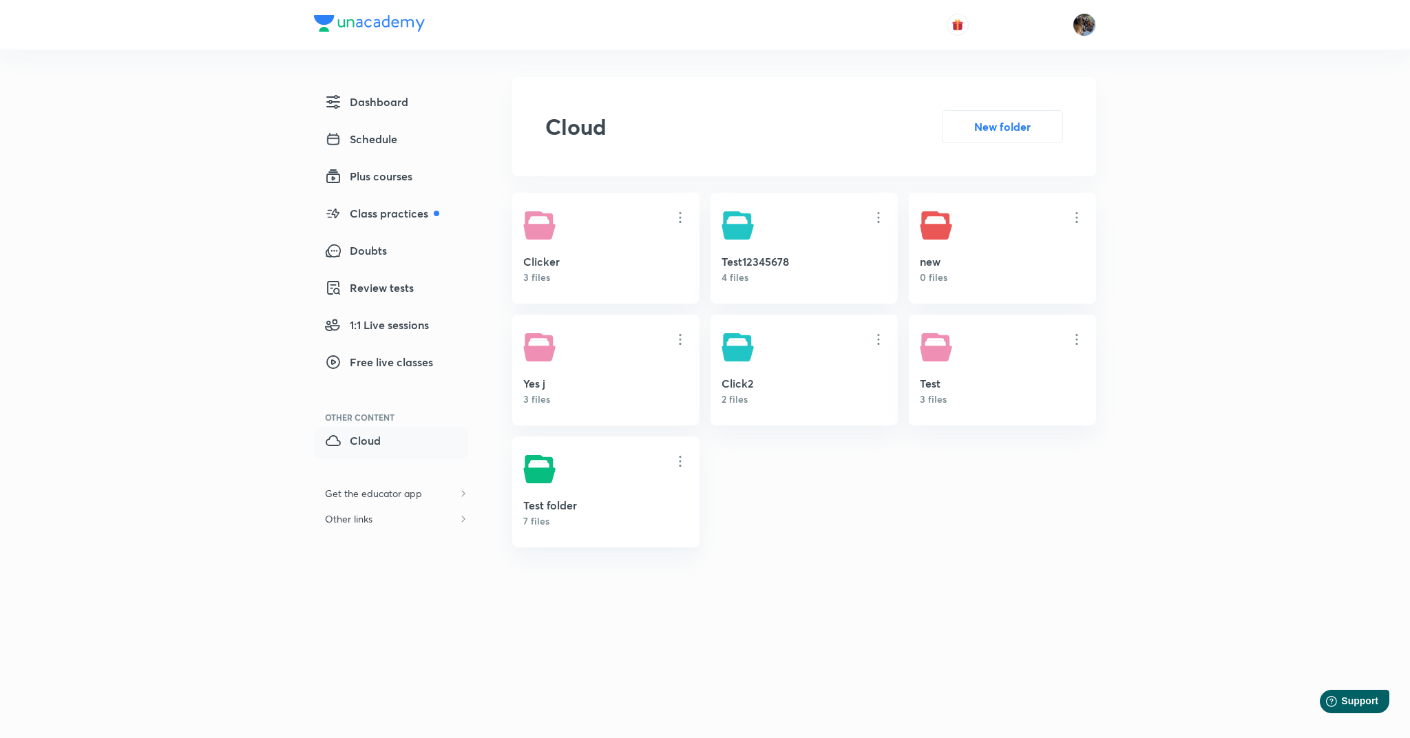
click at [554, 244] on link "Clicker 3 files" at bounding box center [605, 248] width 187 height 111
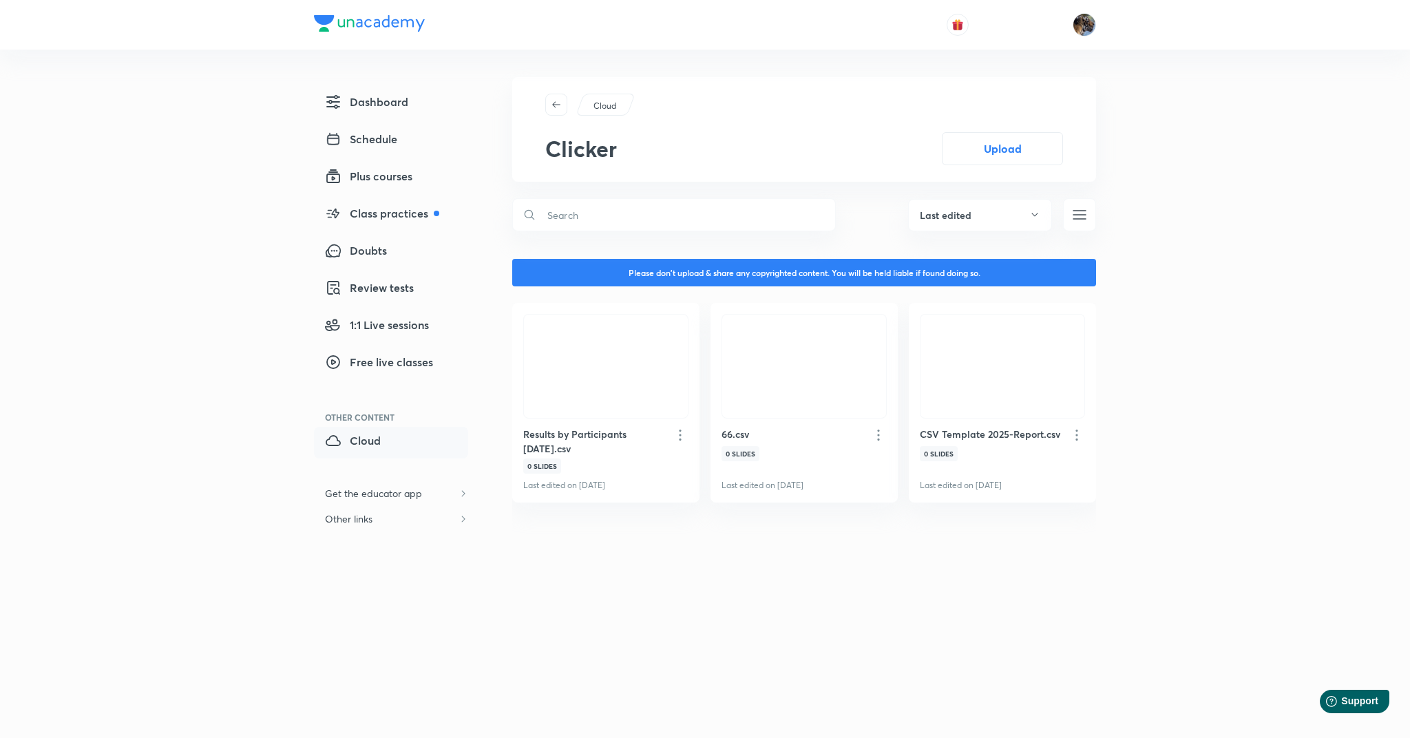
click at [983, 156] on label "Upload" at bounding box center [1002, 148] width 121 height 33
click at [942, 156] on input "Upload" at bounding box center [942, 148] width 0 height 33
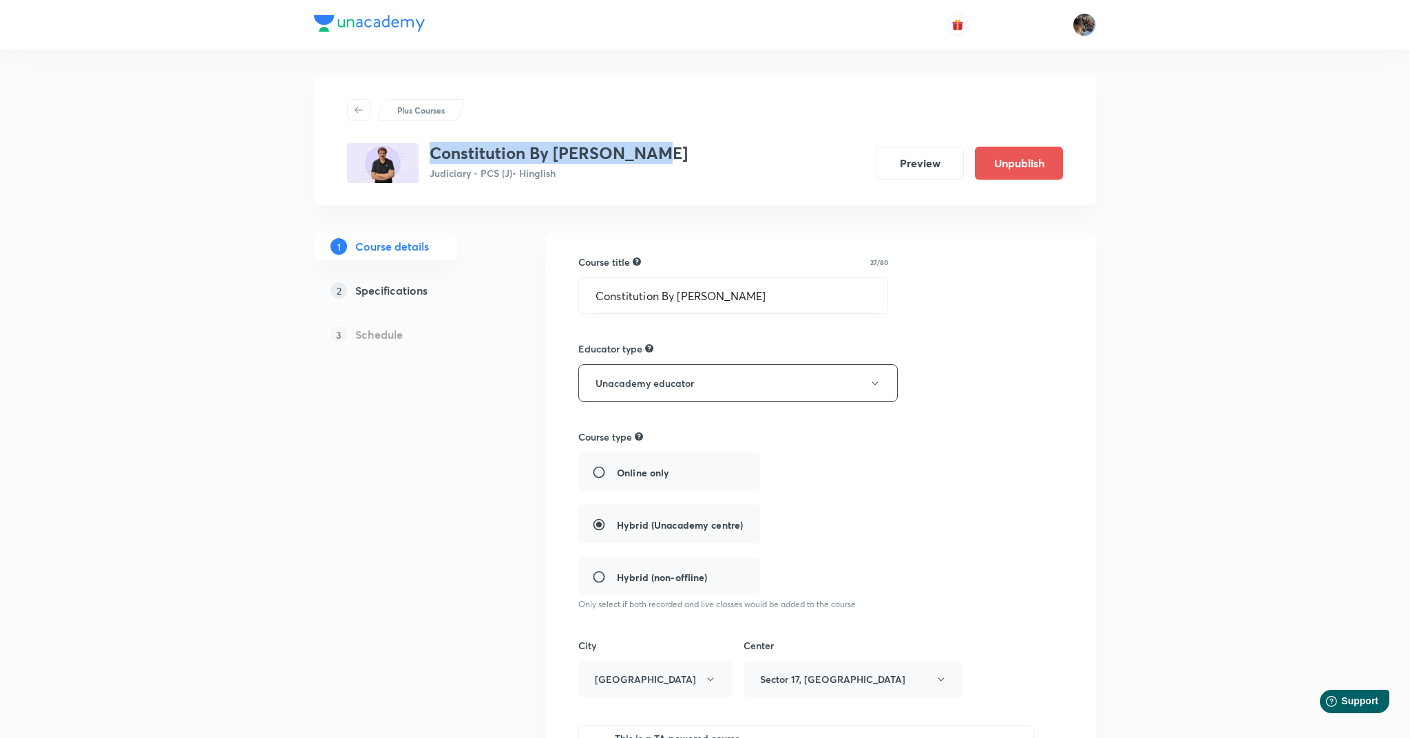
drag, startPoint x: 431, startPoint y: 156, endPoint x: 700, endPoint y: 156, distance: 268.6
click at [700, 156] on div "Constitution By Anil Khanna Judiciary - PCS (J) • Hinglish Preview Unpublish" at bounding box center [705, 163] width 716 height 40
copy h3 "Constitution By [PERSON_NAME]"
click at [414, 287] on h5 "Specifications" at bounding box center [391, 290] width 72 height 17
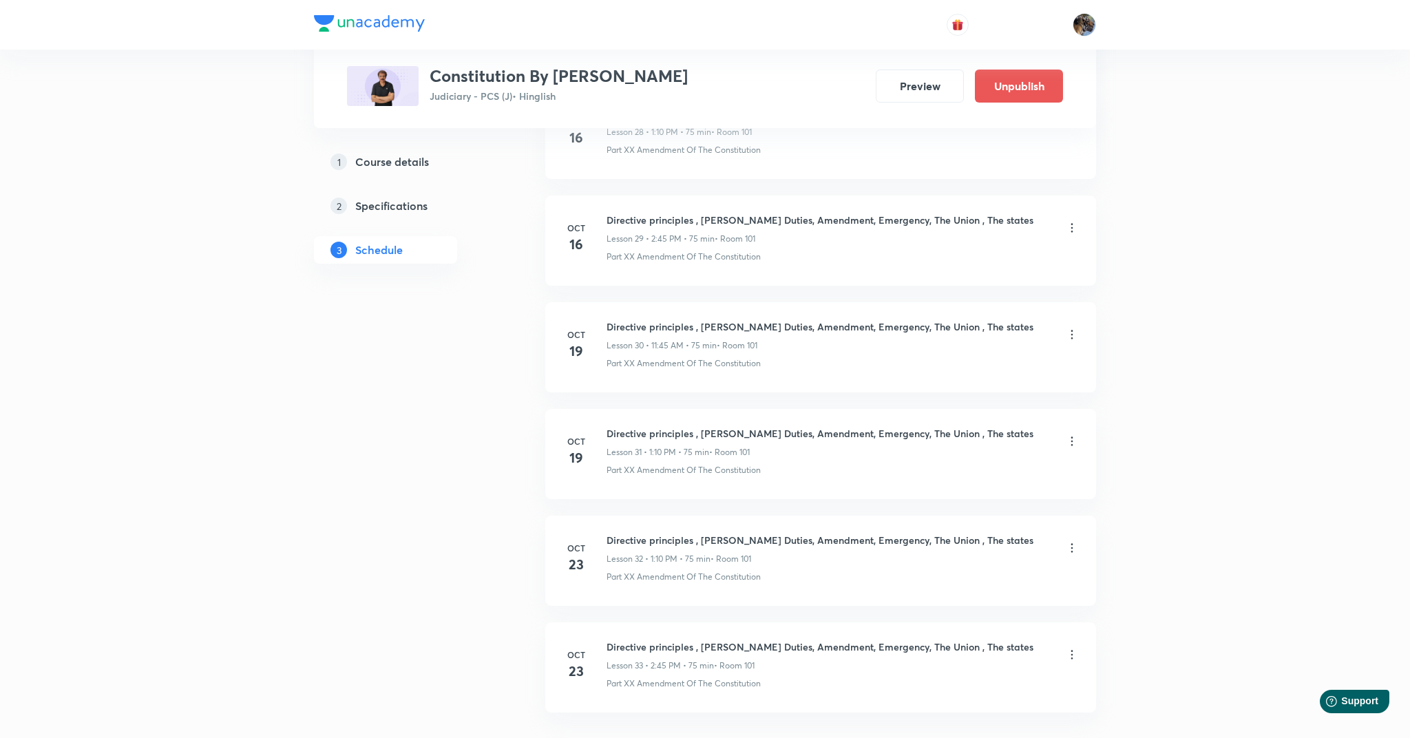
scroll to position [3888, 0]
click at [1072, 560] on div at bounding box center [1072, 552] width 14 height 16
click at [1072, 554] on icon at bounding box center [1073, 550] width 2 height 9
click at [976, 589] on li "Edit" at bounding box center [1003, 585] width 151 height 25
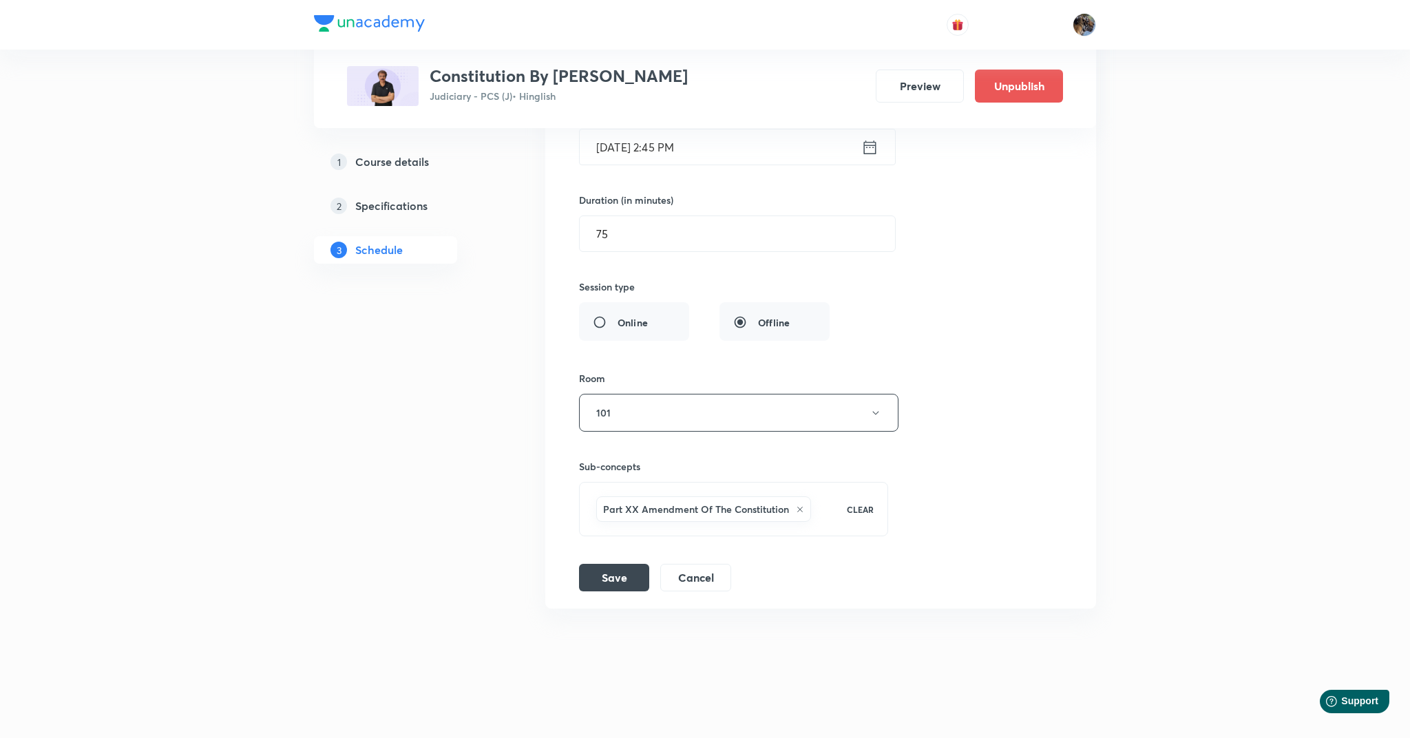
scroll to position [3756, 0]
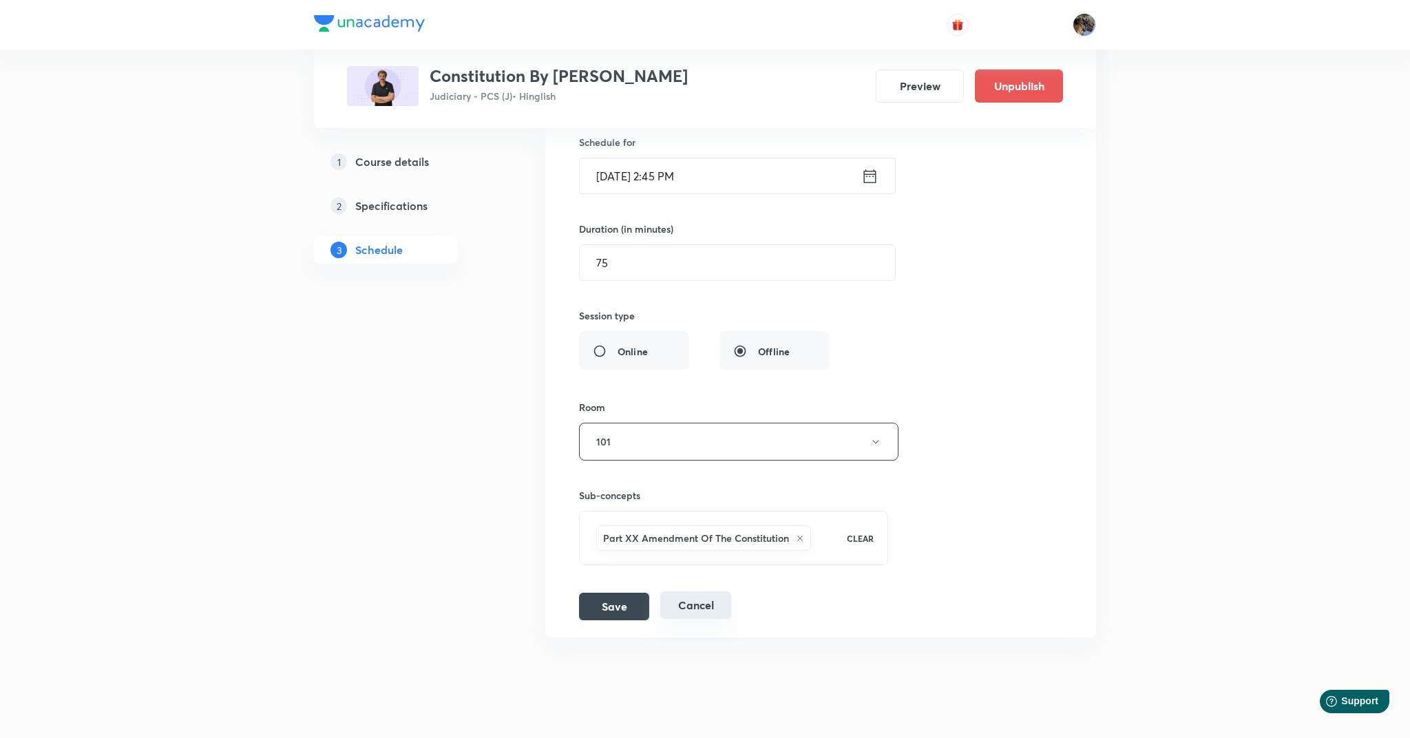
click at [696, 610] on button "Cancel" at bounding box center [695, 606] width 71 height 28
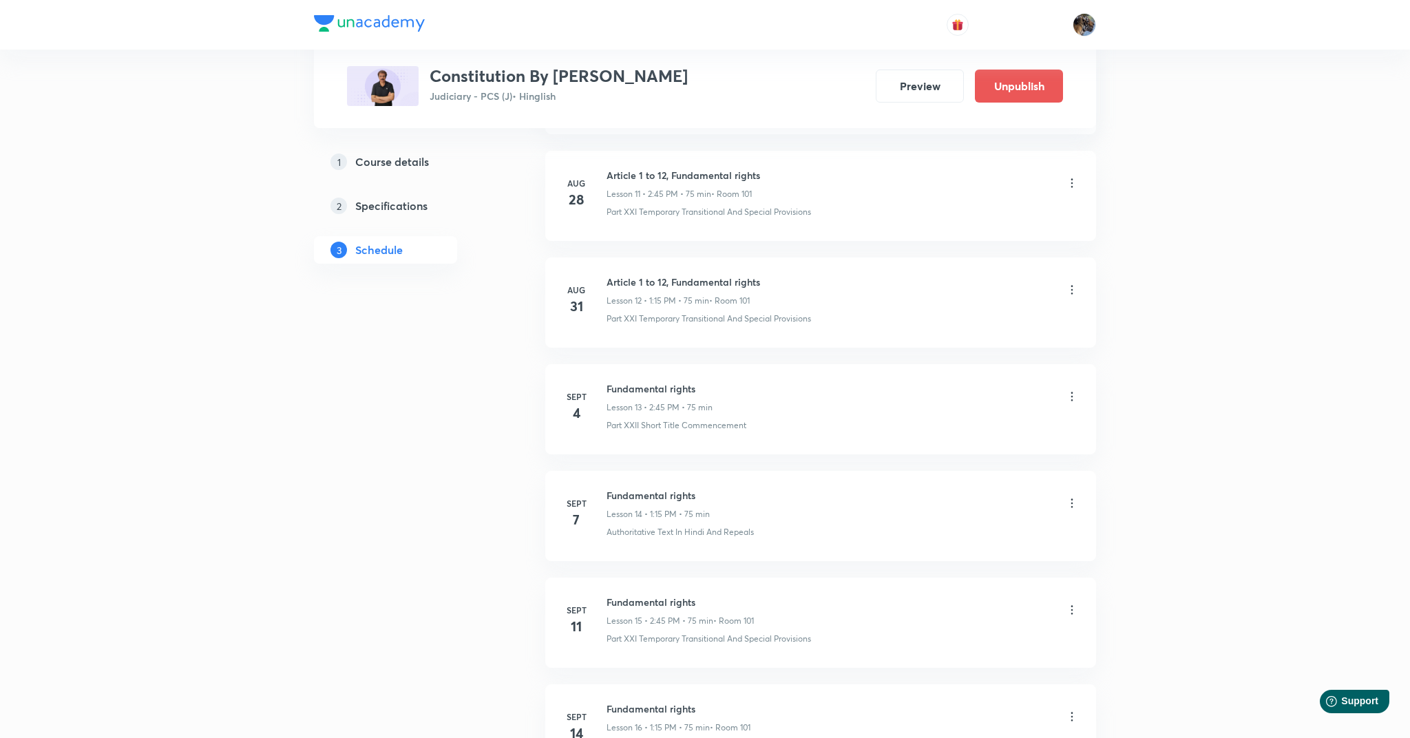
scroll to position [1245, 0]
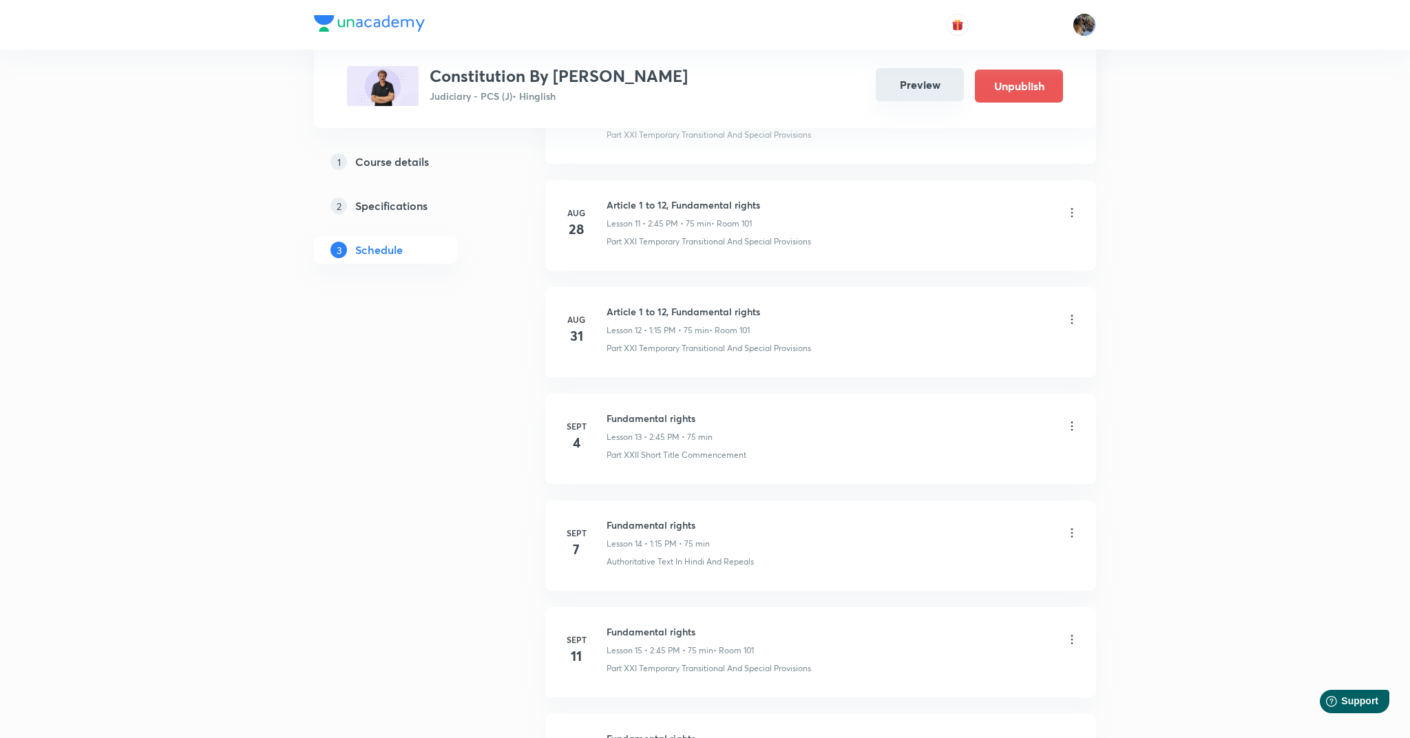
click at [919, 92] on button "Preview" at bounding box center [920, 84] width 88 height 33
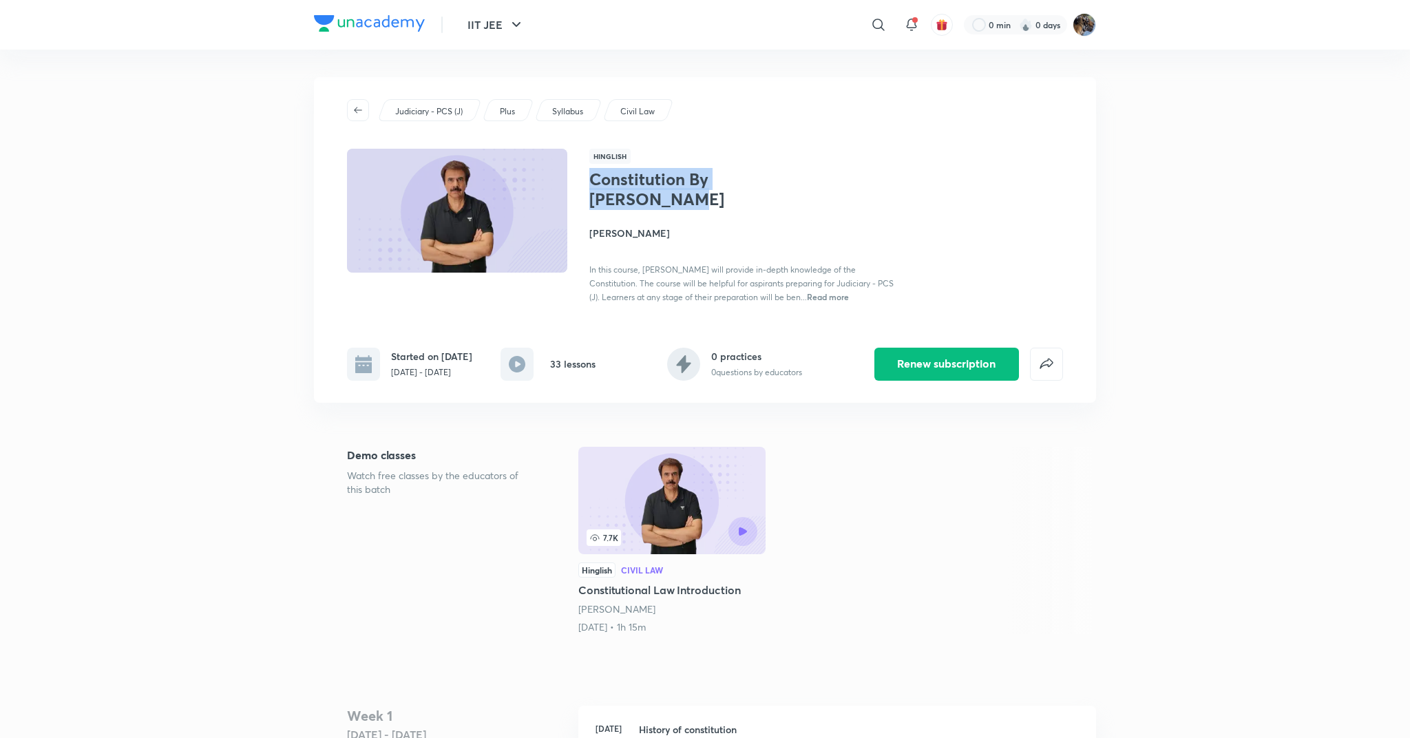
drag, startPoint x: 589, startPoint y: 177, endPoint x: 896, endPoint y: 176, distance: 306.4
click at [897, 177] on div "Constitution By Anil Khanna Anil Khanna In this course, Anil Khanna will provid…" at bounding box center [743, 236] width 309 height 134
copy h1 "Constitution By [PERSON_NAME]"
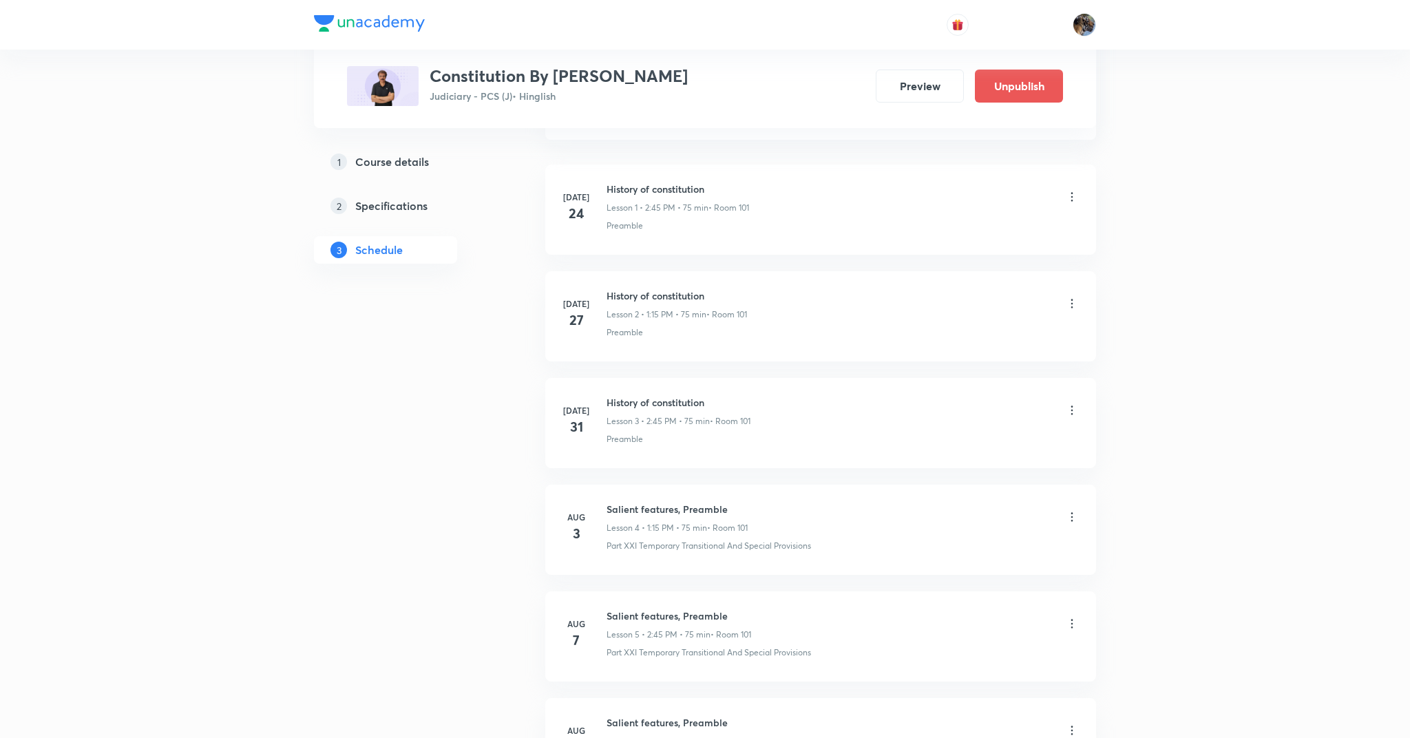
scroll to position [841, 0]
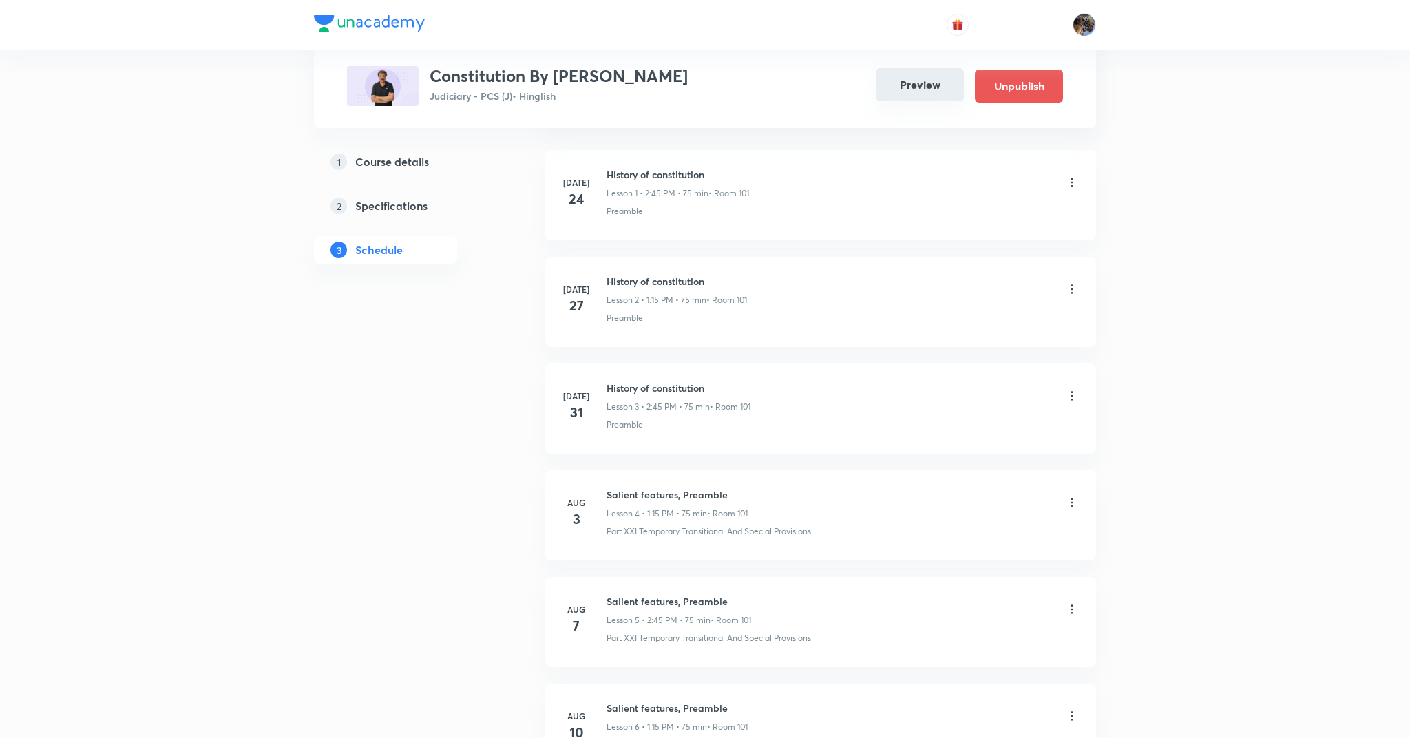
click at [904, 90] on button "Preview" at bounding box center [920, 84] width 88 height 33
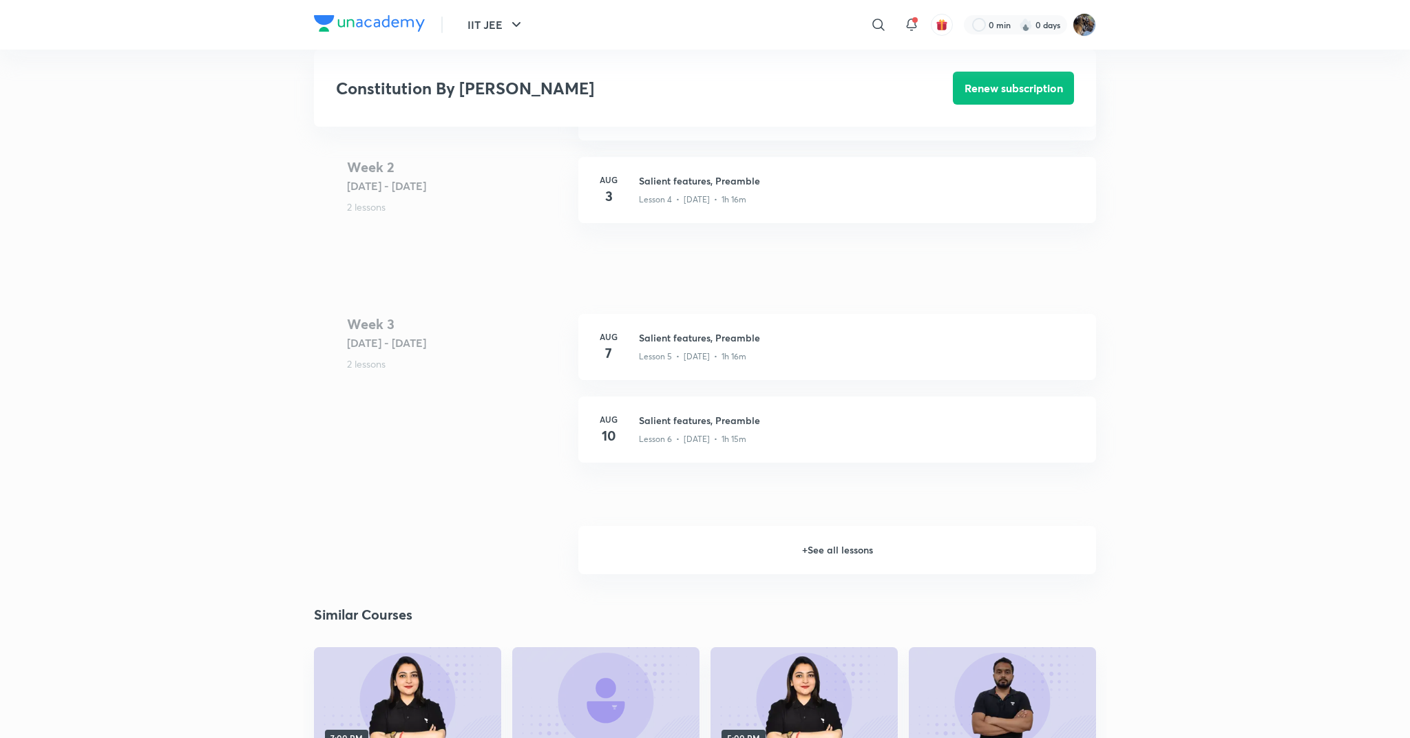
scroll to position [925, 0]
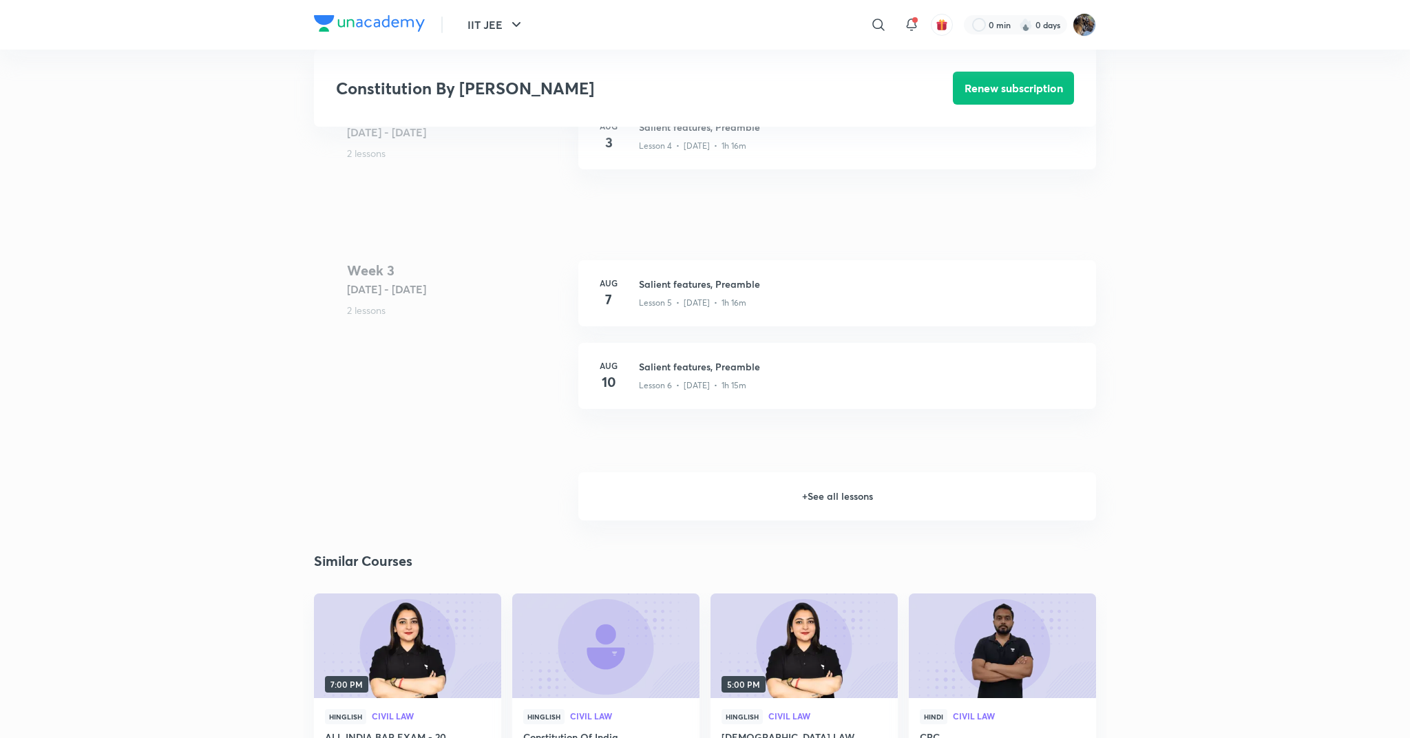
click at [861, 486] on h6 "+ See all lessons" at bounding box center [837, 496] width 518 height 48
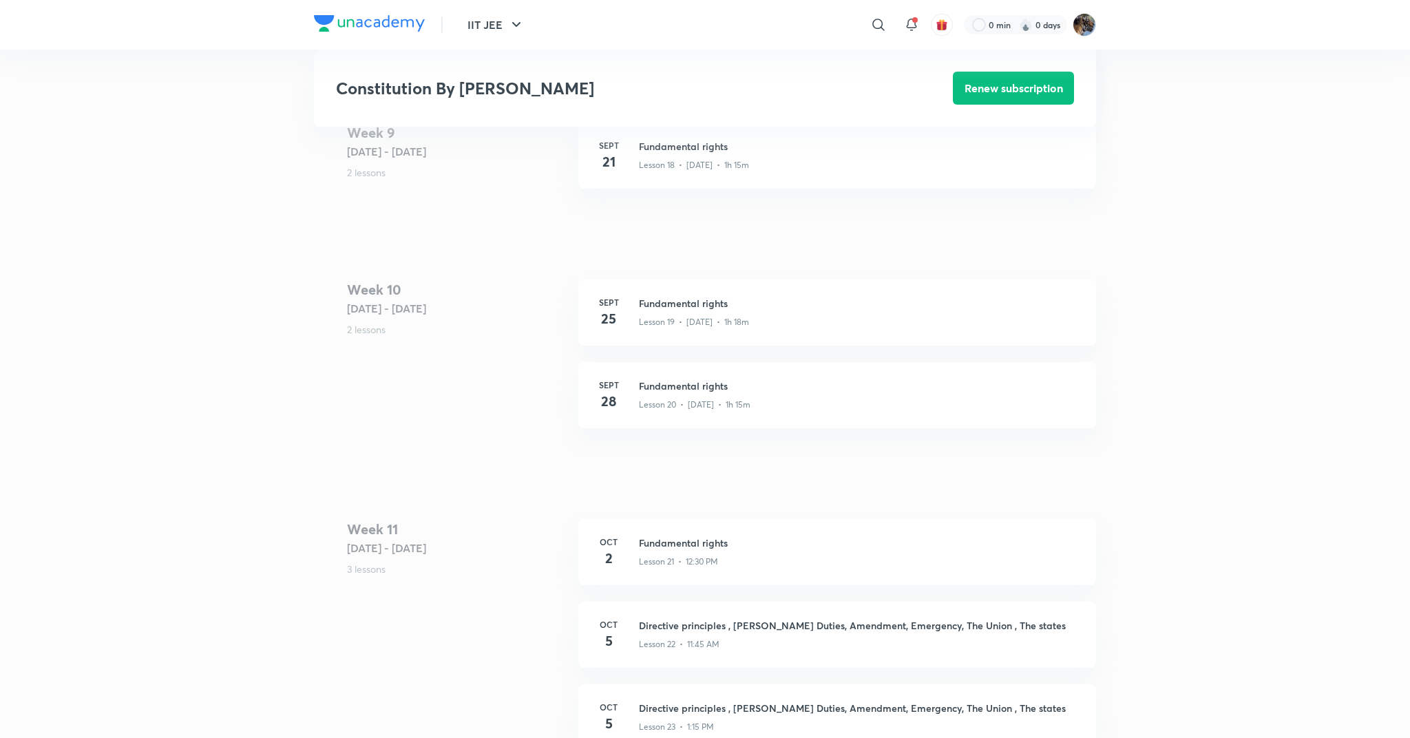
scroll to position [2586, 0]
click at [615, 388] on h4 "28" at bounding box center [609, 398] width 28 height 21
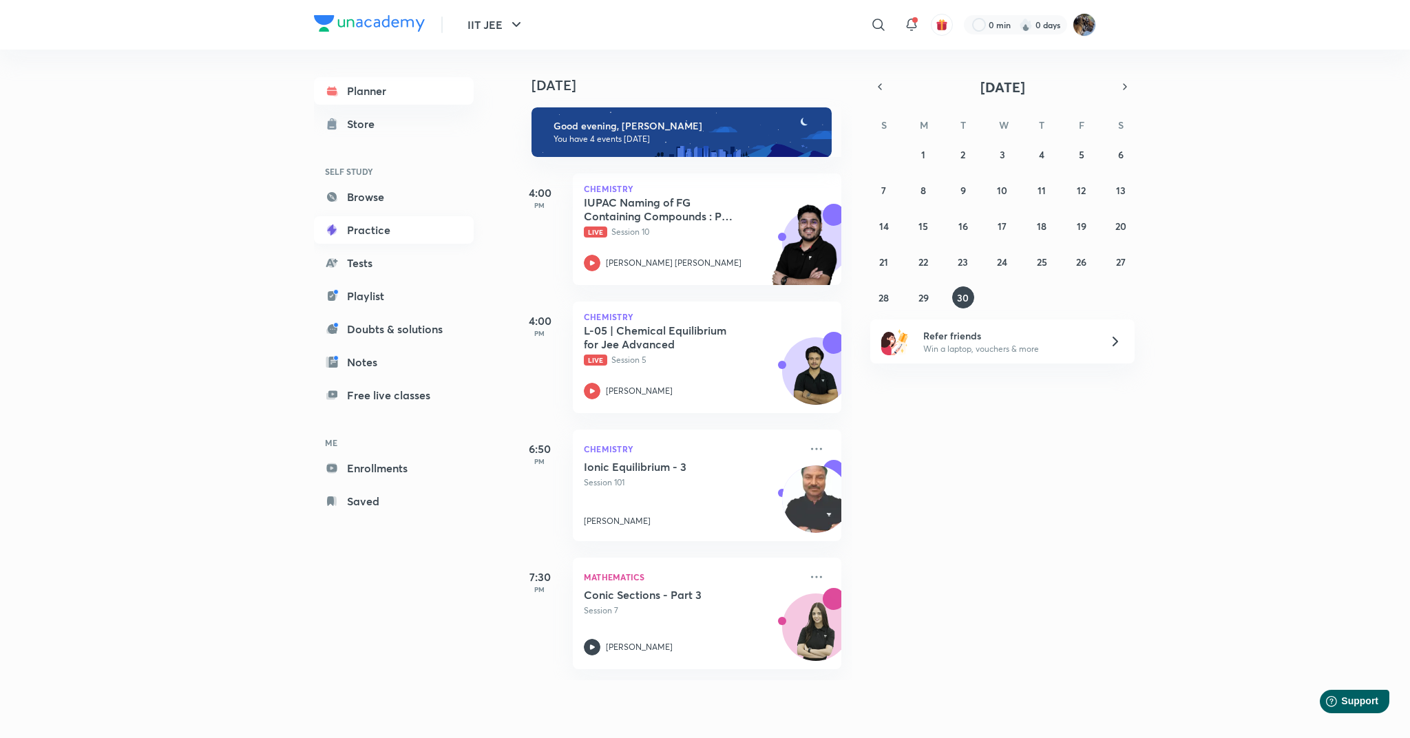
click at [382, 231] on link "Practice" at bounding box center [394, 230] width 160 height 28
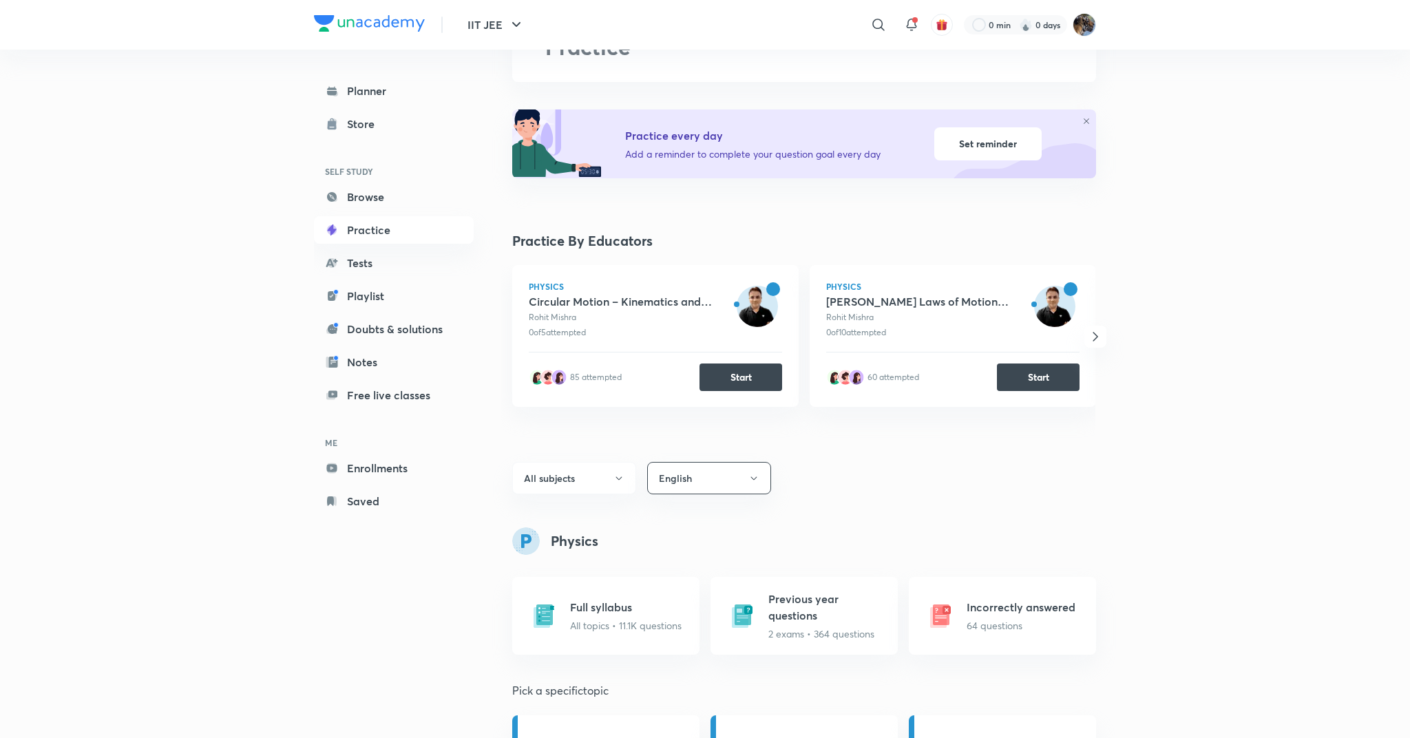
scroll to position [114, 0]
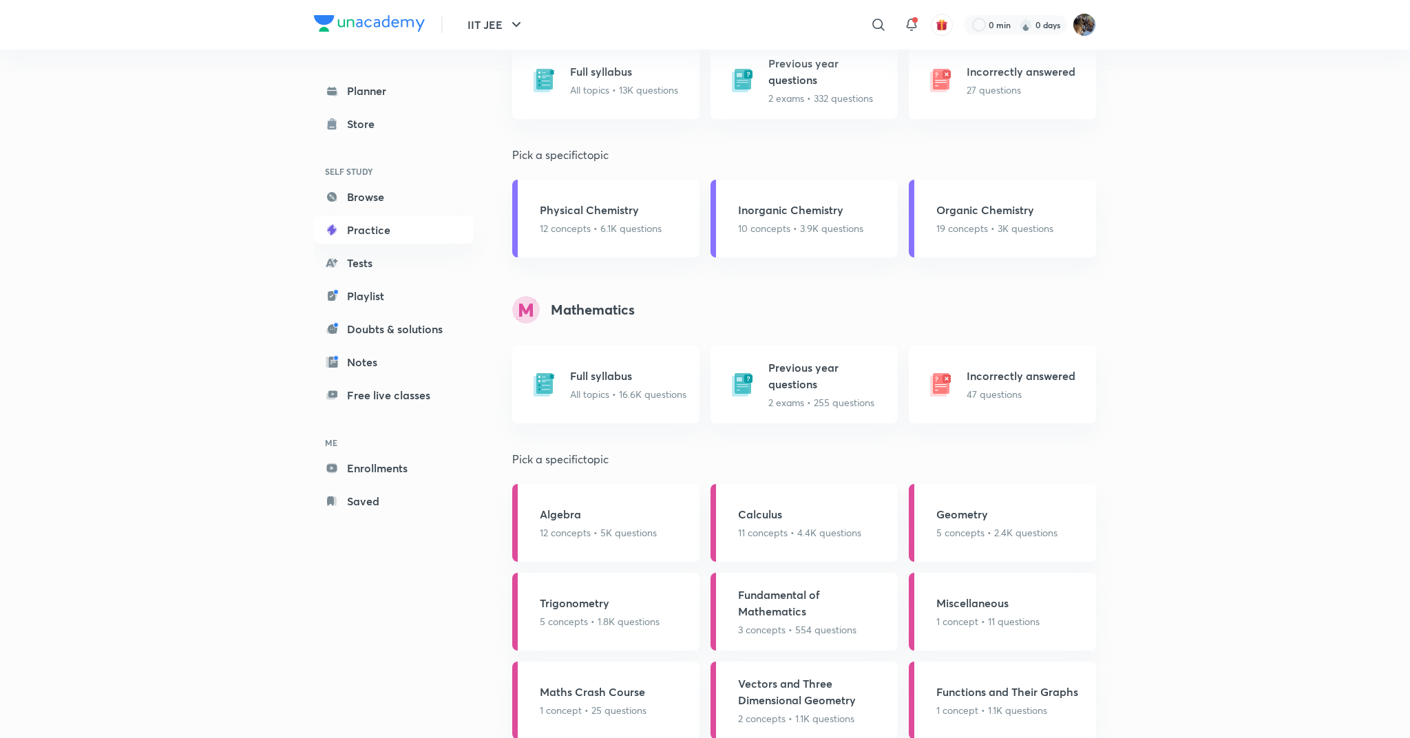
scroll to position [1463, 0]
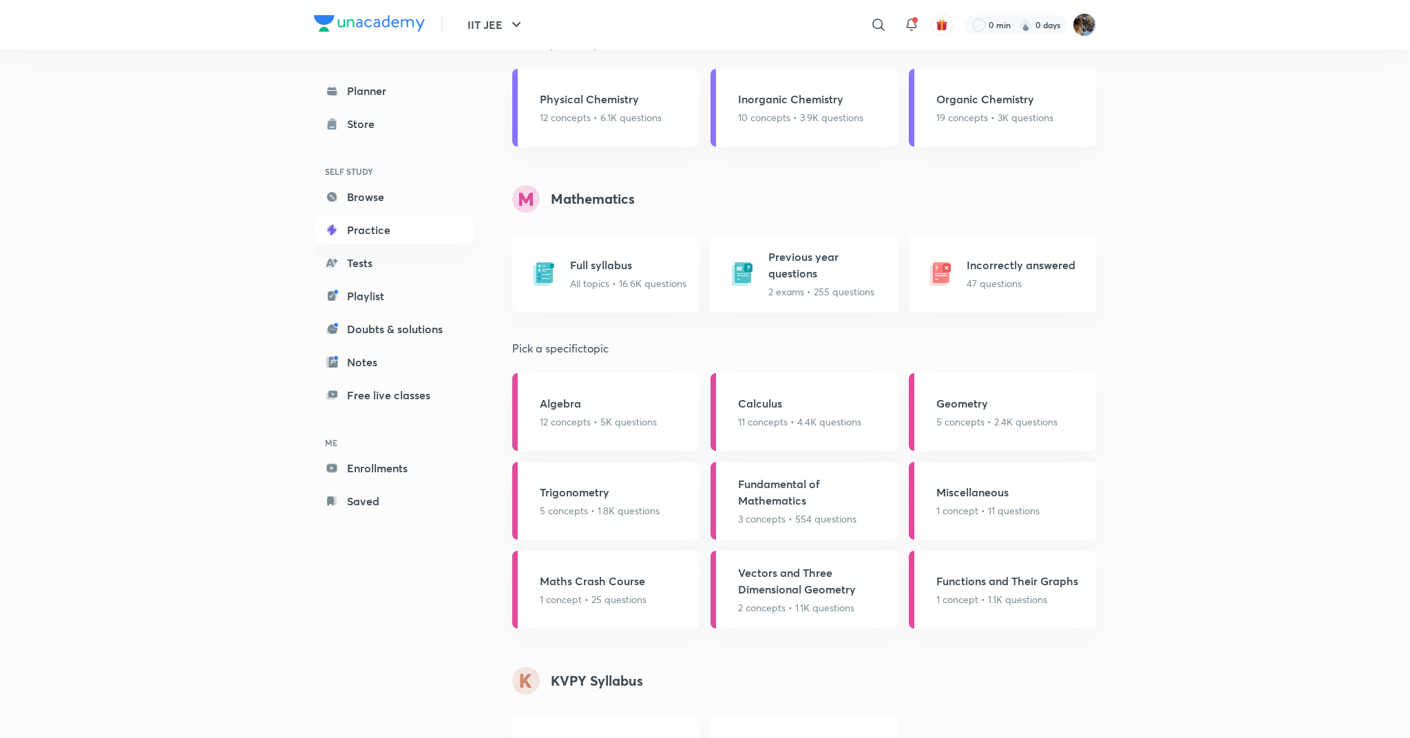
scroll to position [1228, 0]
click at [363, 271] on link "Tests" at bounding box center [394, 263] width 160 height 28
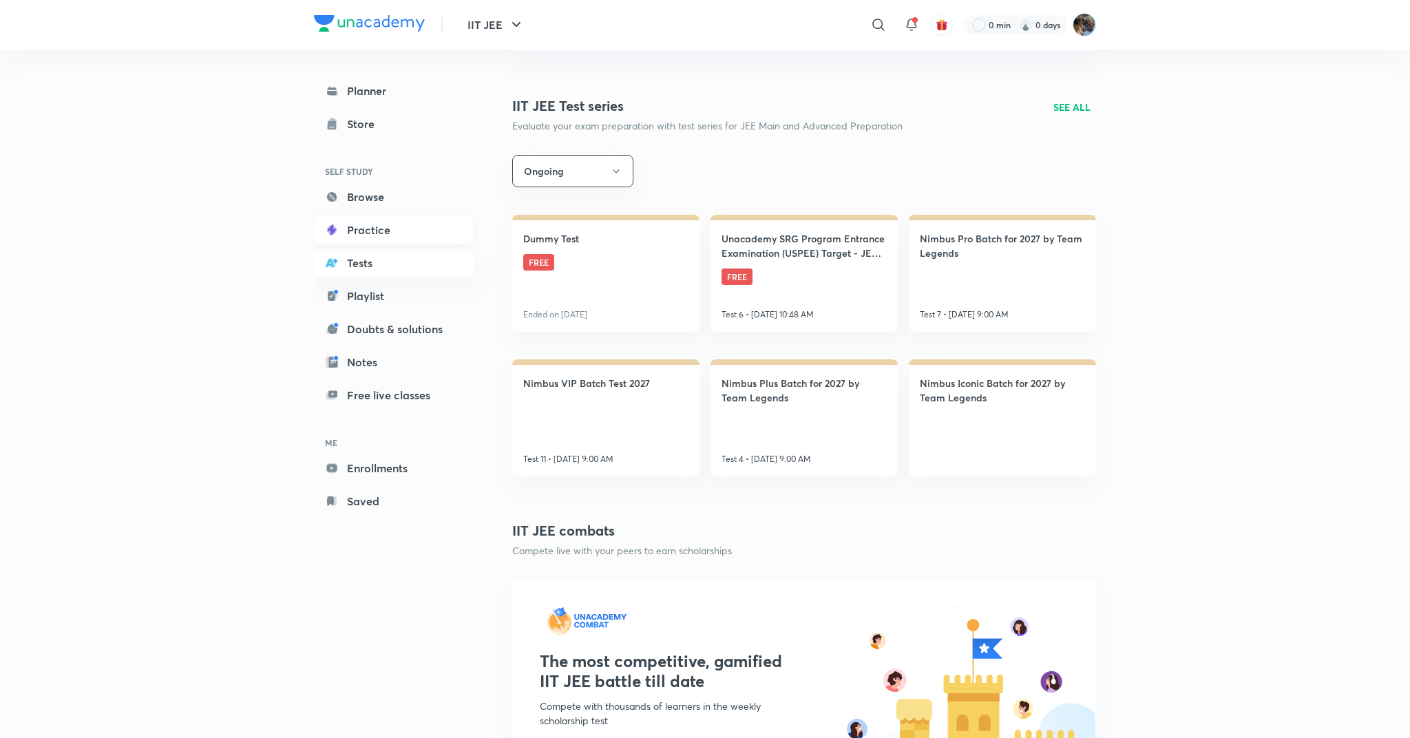
click at [360, 234] on link "Practice" at bounding box center [394, 230] width 160 height 28
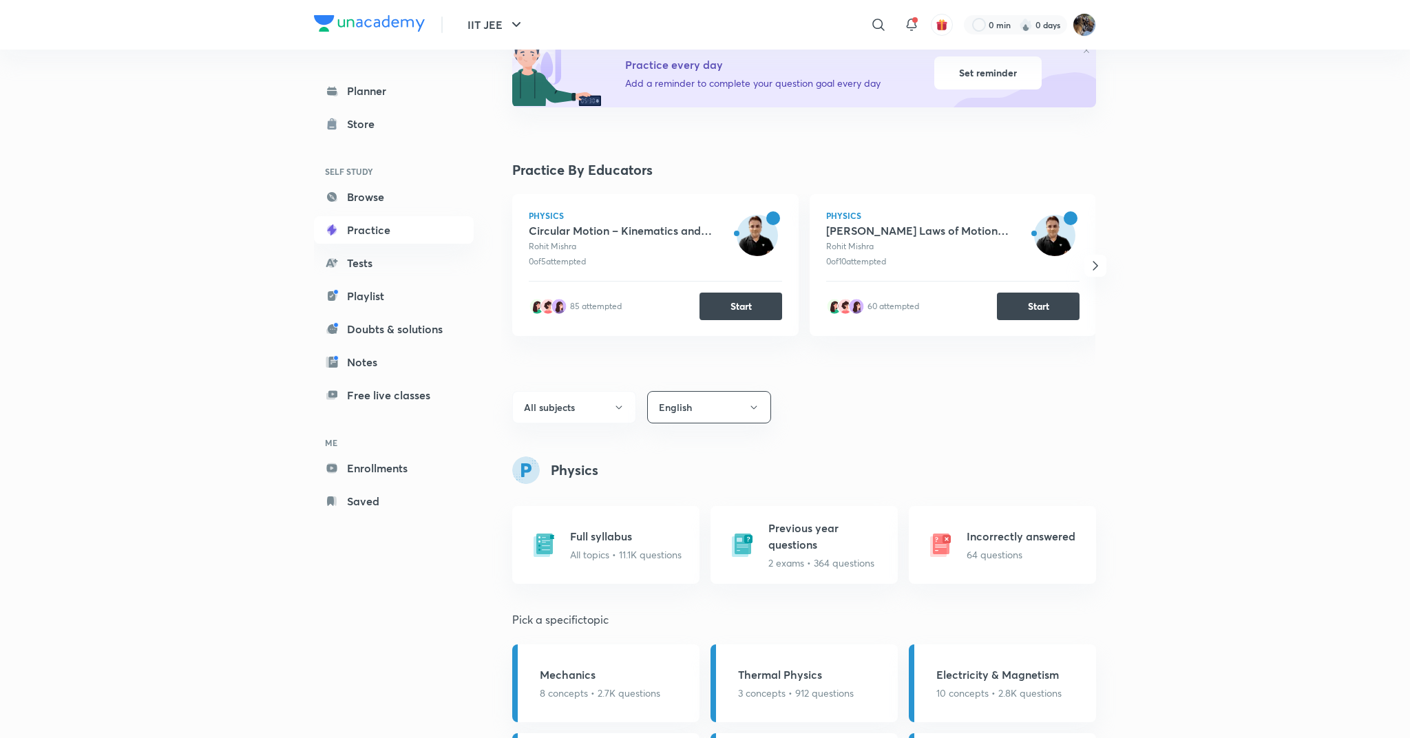
scroll to position [194, 0]
